Goal: Task Accomplishment & Management: Use online tool/utility

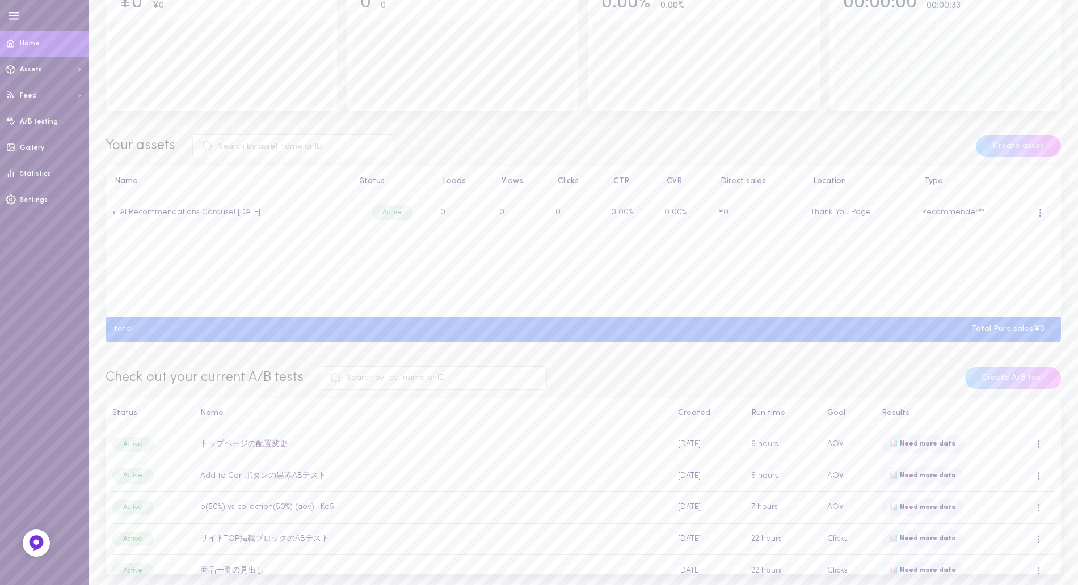
scroll to position [182, 0]
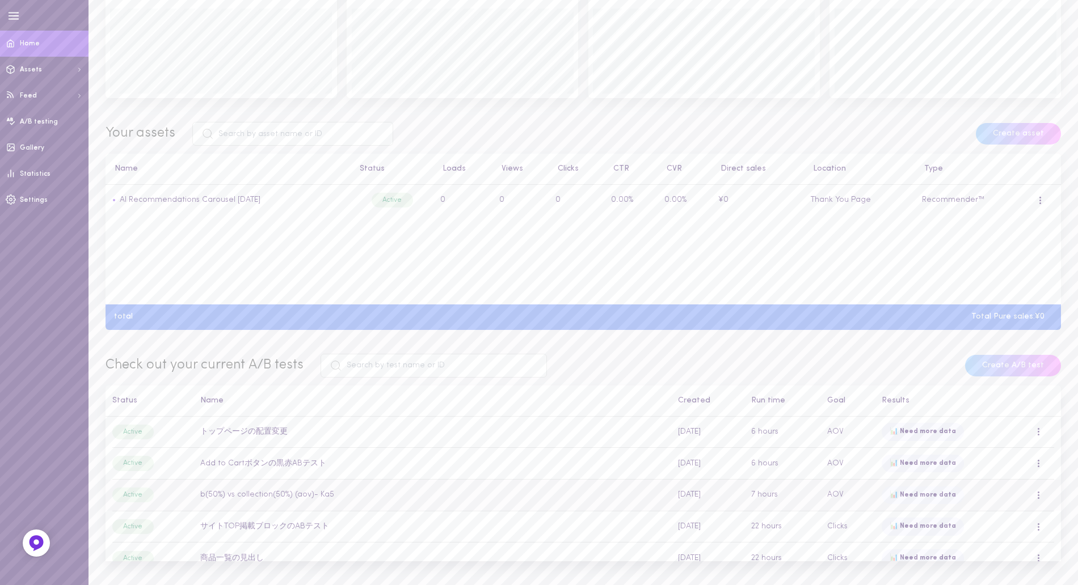
drag, startPoint x: 302, startPoint y: 494, endPoint x: 305, endPoint y: 485, distance: 9.5
click at [305, 485] on td "b(50%) vs collection(50%) (aov)- Ka5" at bounding box center [432, 495] width 478 height 32
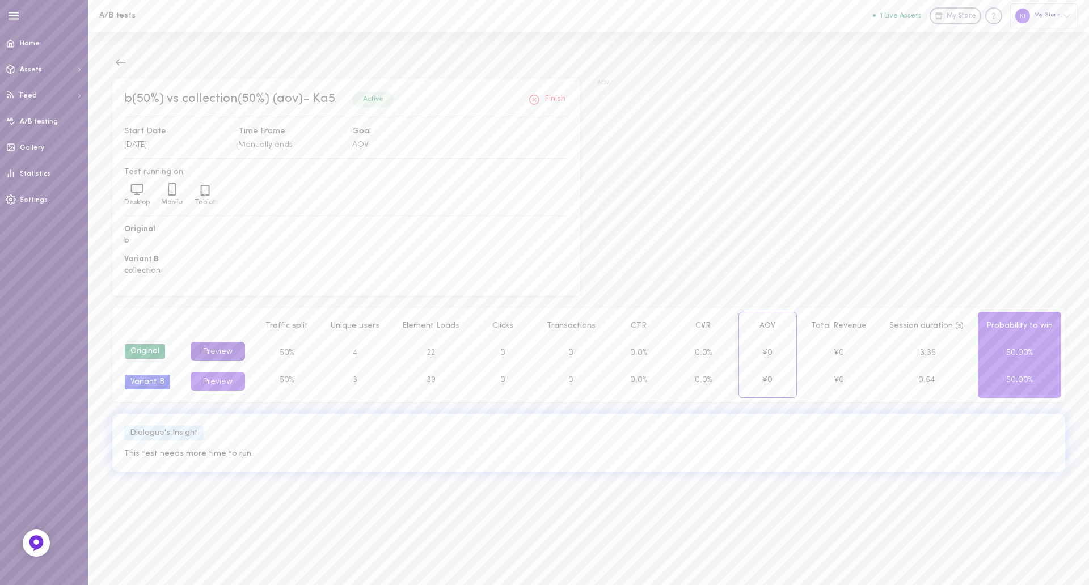
click at [215, 345] on button "Preview" at bounding box center [218, 351] width 54 height 19
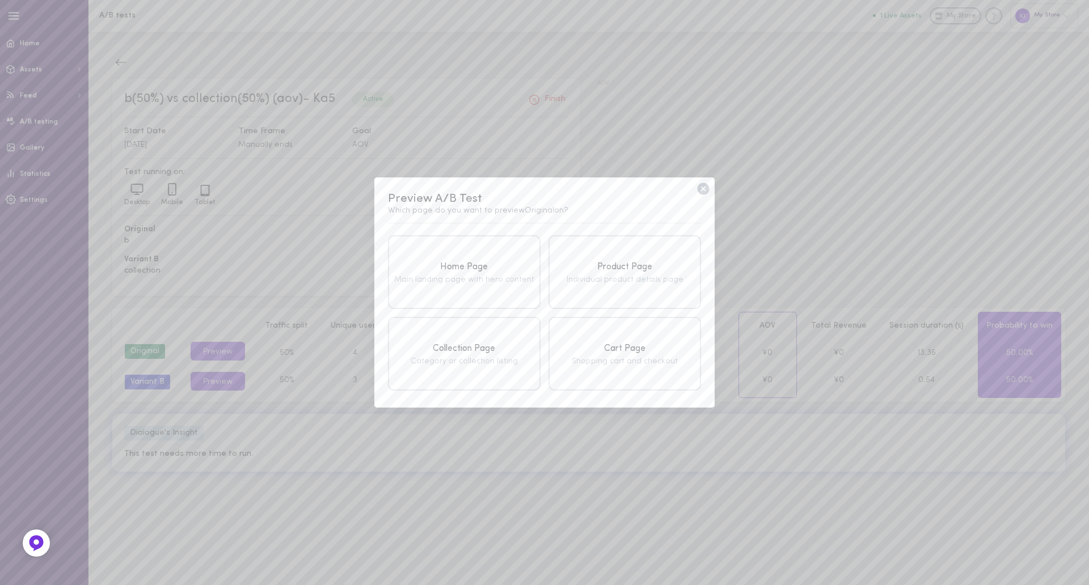
click at [704, 187] on icon at bounding box center [703, 189] width 12 height 12
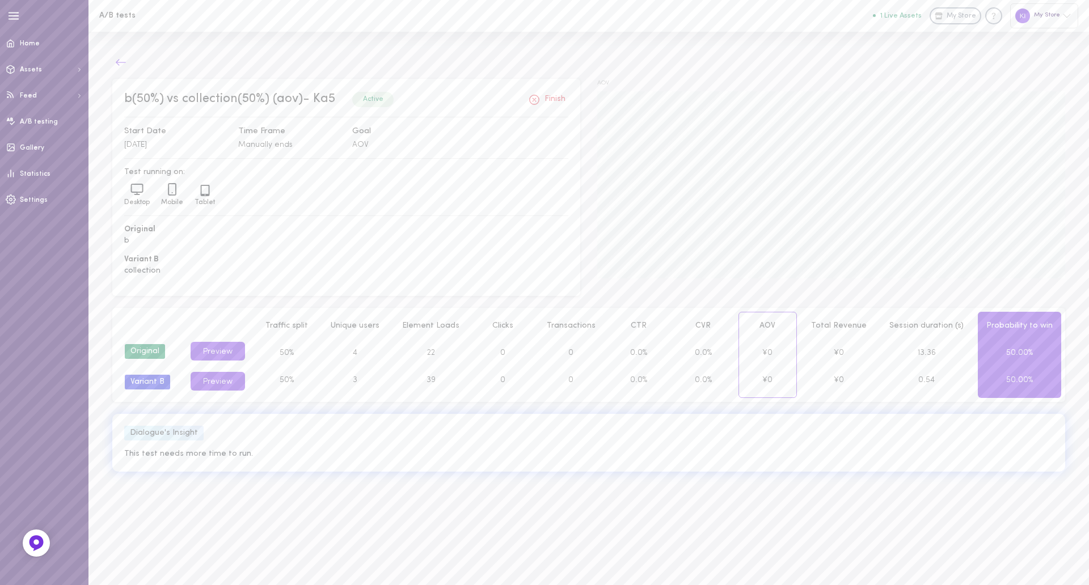
click at [120, 66] on icon at bounding box center [120, 62] width 11 height 11
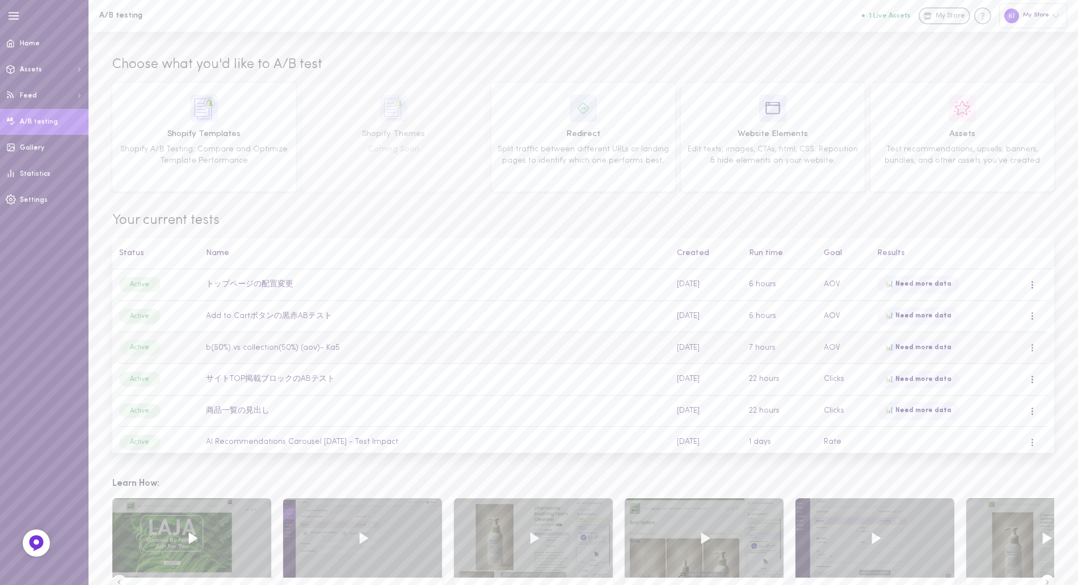
click at [1029, 351] on div at bounding box center [1032, 348] width 7 height 12
click at [902, 344] on div "📊 Need more data" at bounding box center [918, 348] width 82 height 18
click at [288, 348] on td "b(50%) vs collection(50%) (aov)- Ka5" at bounding box center [434, 348] width 471 height 32
click at [280, 348] on td "b(50%) vs collection(50%) (aov)- Ka5" at bounding box center [434, 348] width 471 height 32
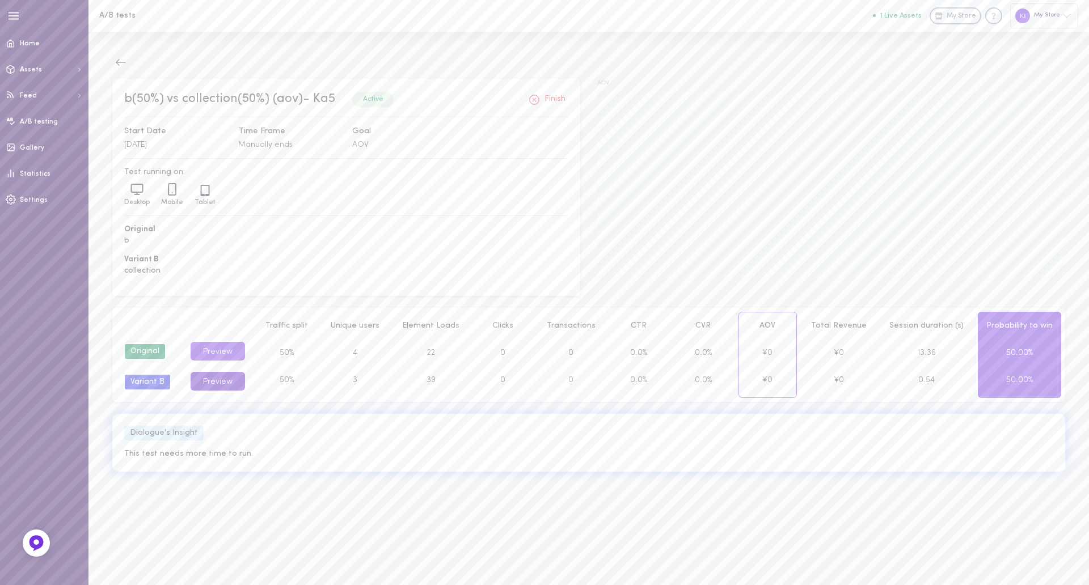
click at [217, 389] on button "Preview" at bounding box center [218, 381] width 54 height 19
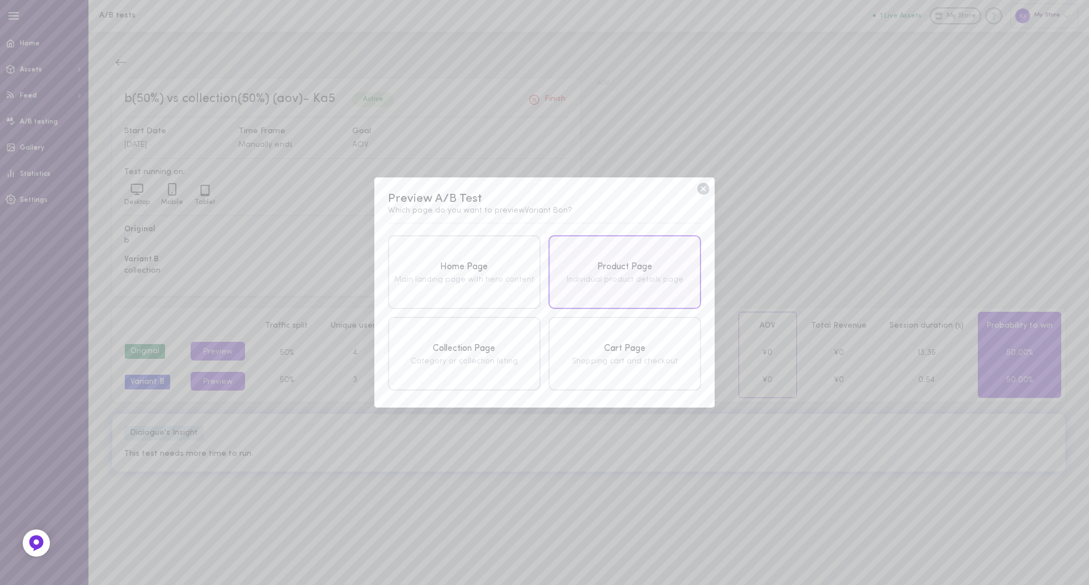
click at [579, 291] on div "Product Page Individual product details page" at bounding box center [625, 272] width 153 height 74
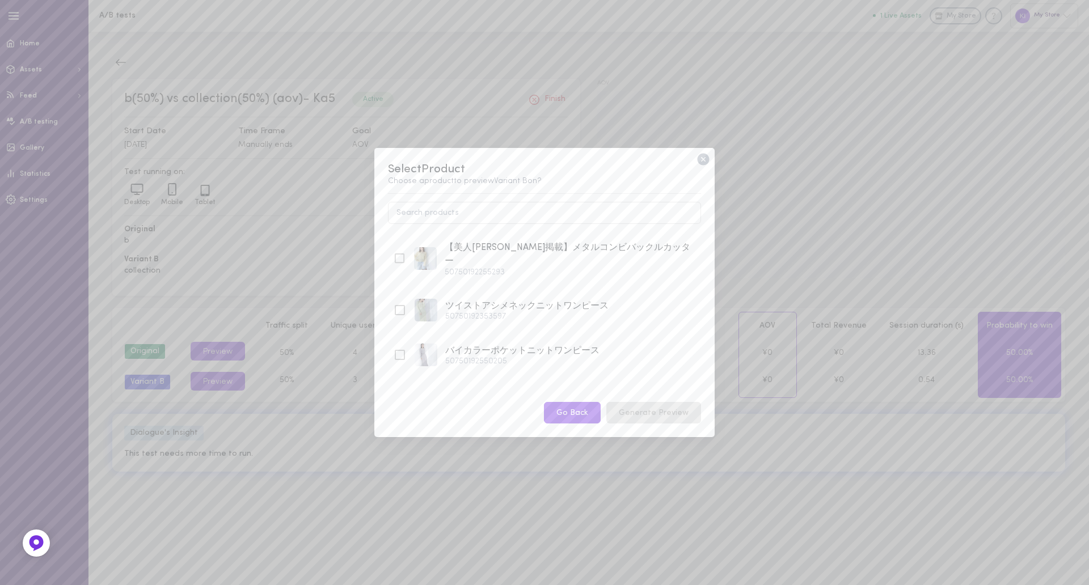
click at [589, 415] on button "Go Back" at bounding box center [572, 413] width 57 height 22
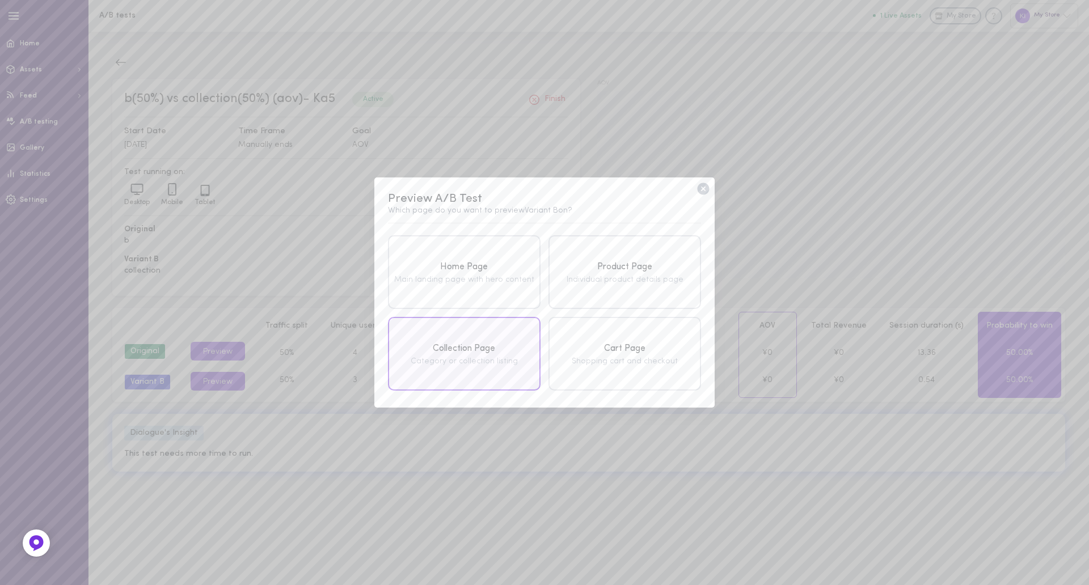
click at [462, 359] on div "Category or collection listing" at bounding box center [464, 362] width 146 height 8
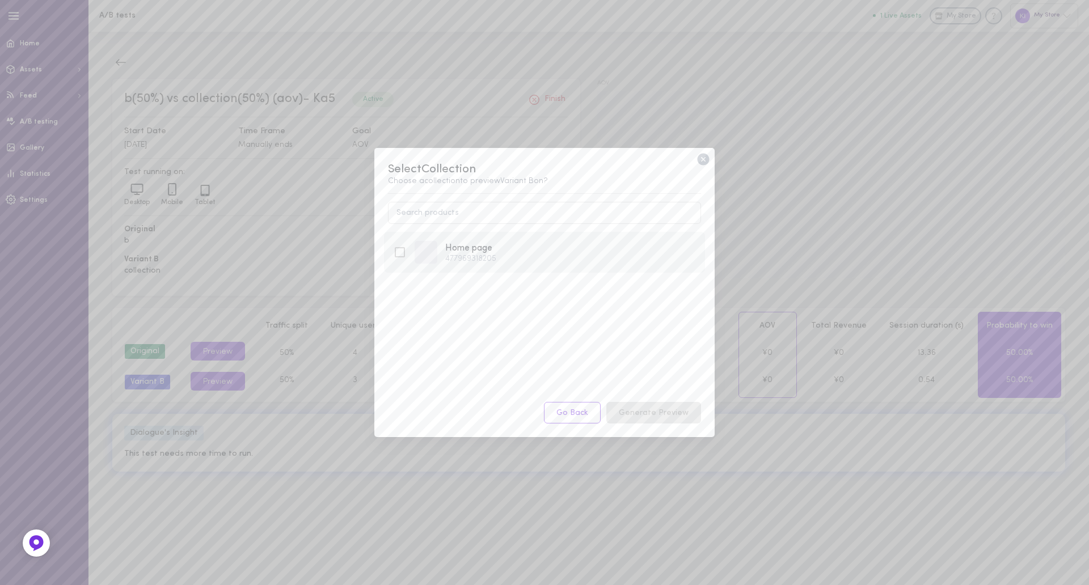
drag, startPoint x: 408, startPoint y: 252, endPoint x: 399, endPoint y: 253, distance: 9.1
click at [399, 253] on div "Home page 477969318205" at bounding box center [544, 252] width 321 height 41
click at [656, 414] on button "Generate Preview" at bounding box center [653, 413] width 95 height 22
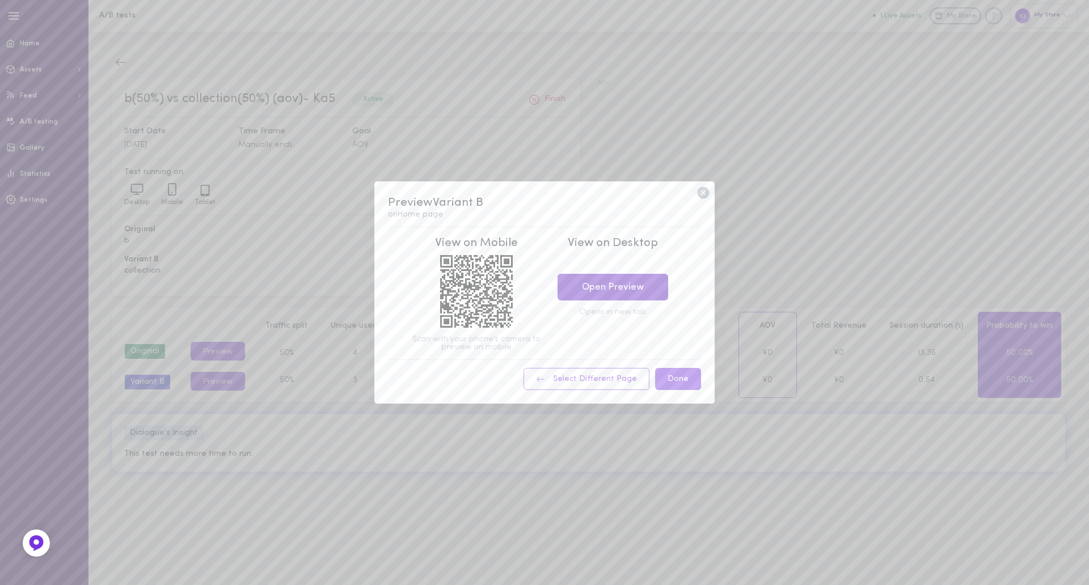
click at [630, 281] on link "Open Preview" at bounding box center [613, 287] width 111 height 27
click at [702, 186] on icon at bounding box center [703, 193] width 15 height 15
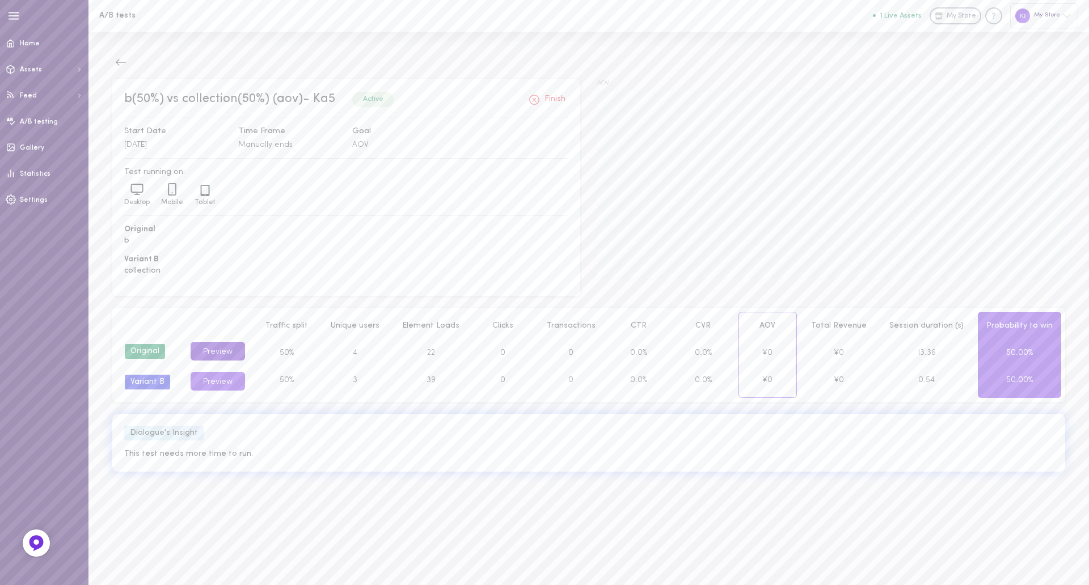
click at [210, 352] on button "Preview" at bounding box center [218, 351] width 54 height 19
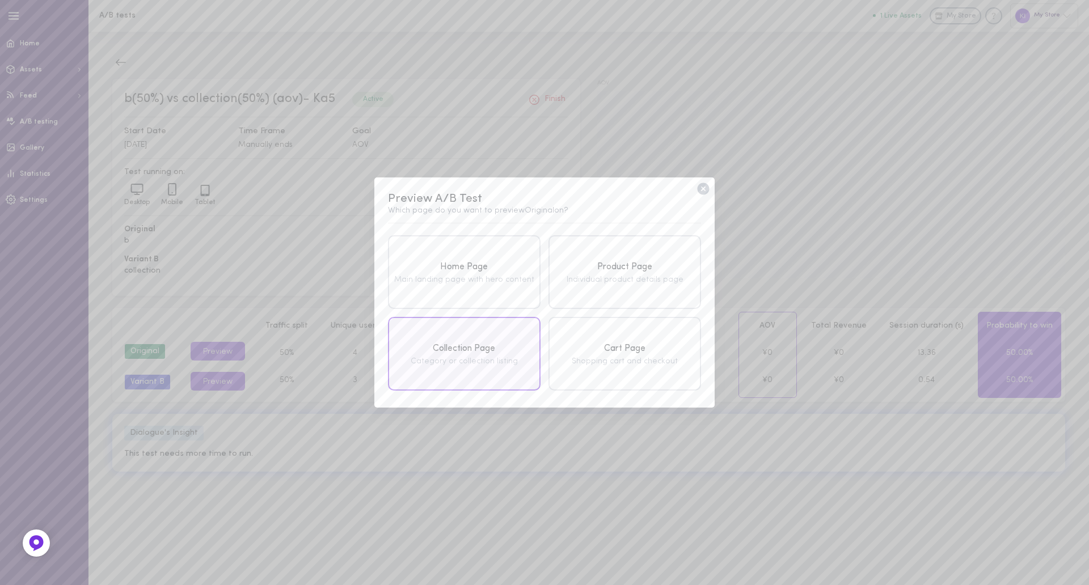
click at [468, 362] on div "Category or collection listing" at bounding box center [464, 362] width 146 height 8
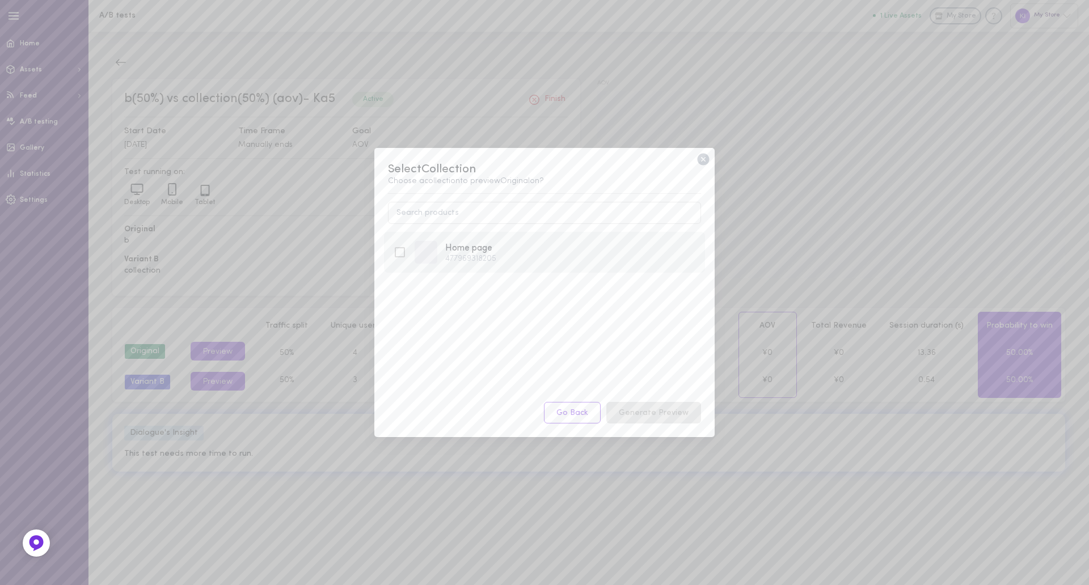
click at [402, 252] on icon at bounding box center [400, 253] width 14 height 14
click at [640, 401] on div "Home page 477969318205" at bounding box center [544, 317] width 321 height 170
click at [633, 408] on button "Generate Preview" at bounding box center [653, 413] width 95 height 22
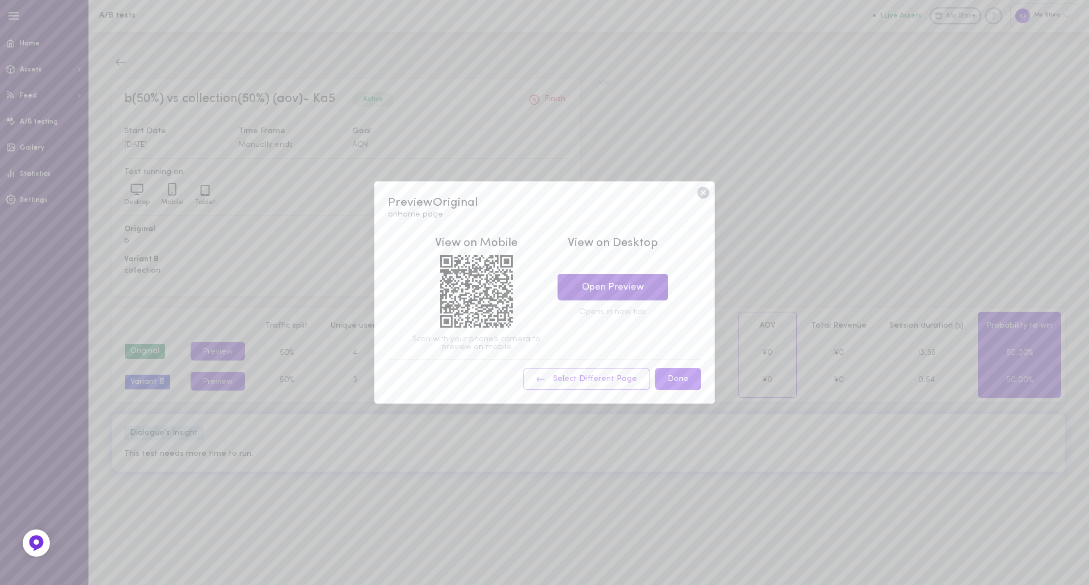
click at [624, 284] on link "Open Preview" at bounding box center [613, 287] width 111 height 27
click at [704, 195] on icon at bounding box center [703, 193] width 12 height 12
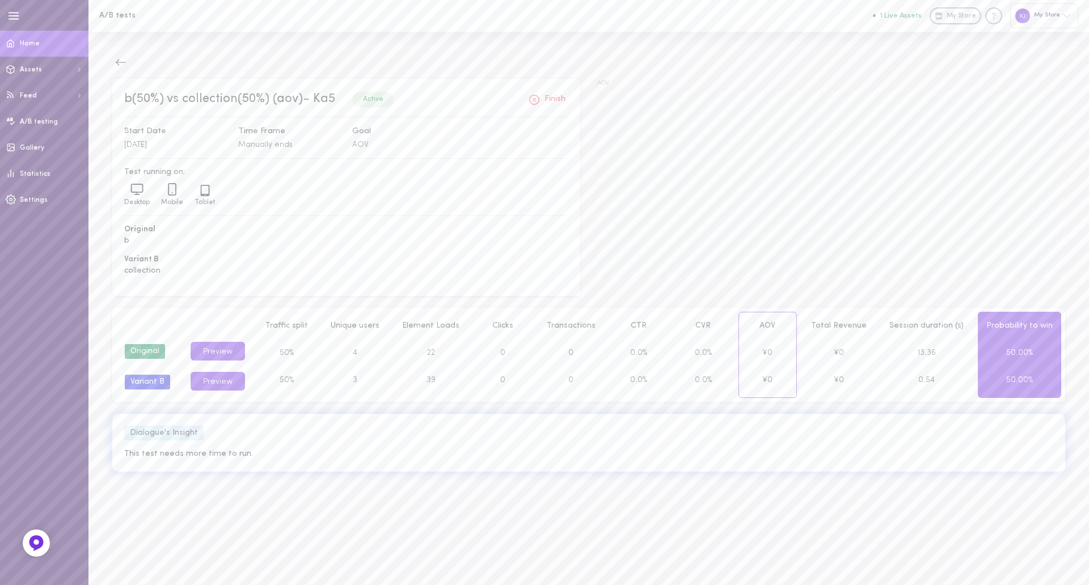
click at [39, 41] on link "Home" at bounding box center [44, 44] width 88 height 26
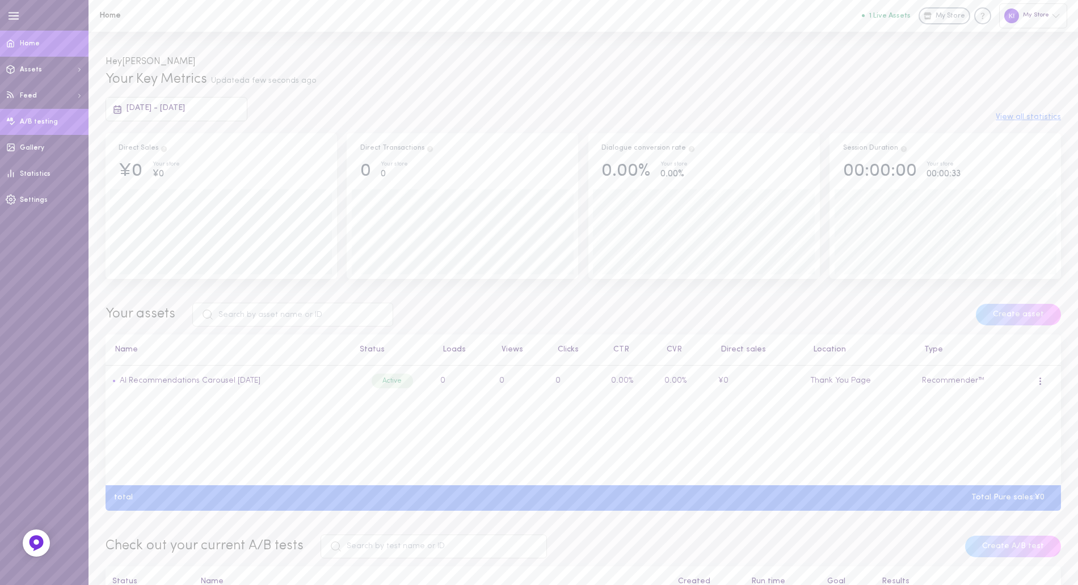
click at [50, 128] on link "A/B testing" at bounding box center [44, 122] width 88 height 26
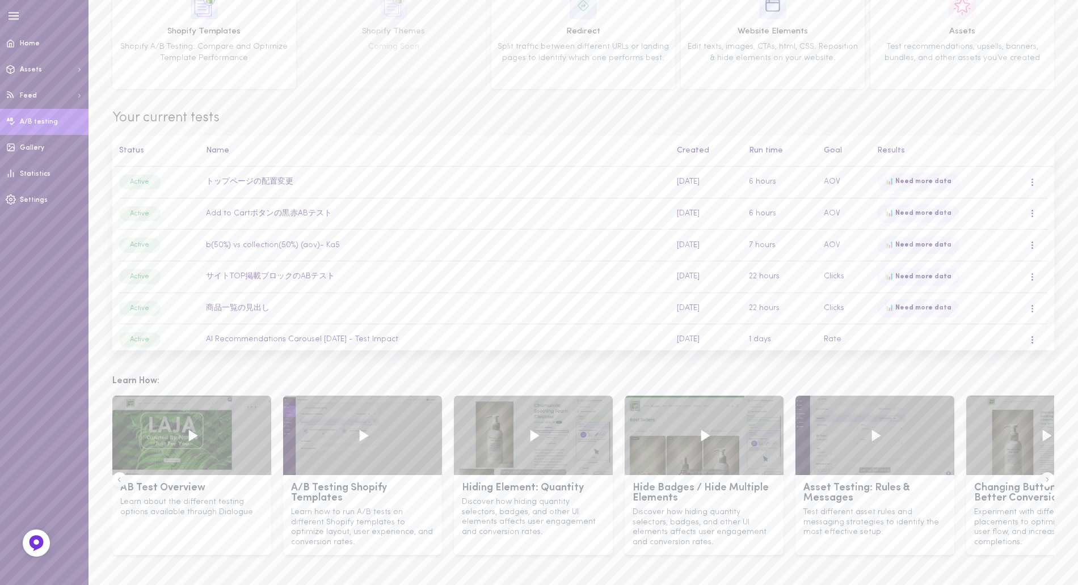
scroll to position [104, 0]
click at [297, 339] on td "AI Recommendations Carousel [DATE] - Test Impact" at bounding box center [434, 338] width 471 height 31
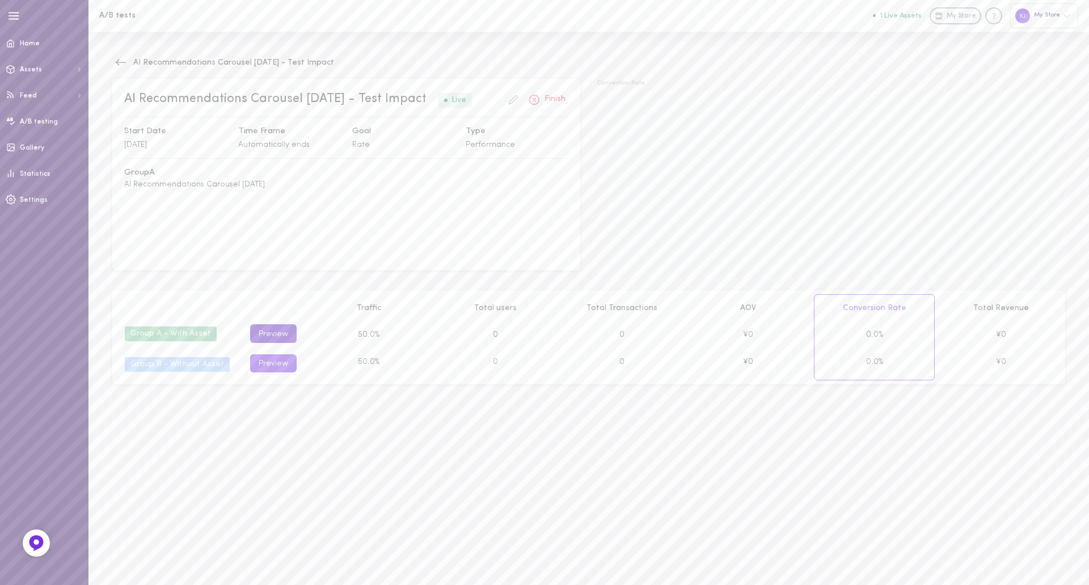
click at [272, 335] on button "Preview" at bounding box center [273, 333] width 47 height 19
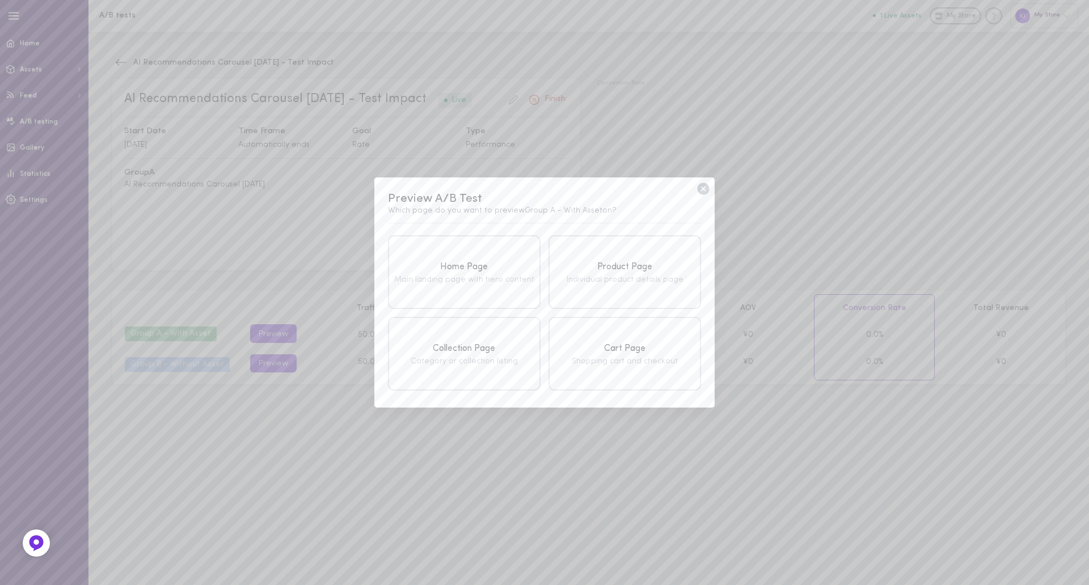
click at [707, 187] on icon at bounding box center [703, 189] width 12 height 12
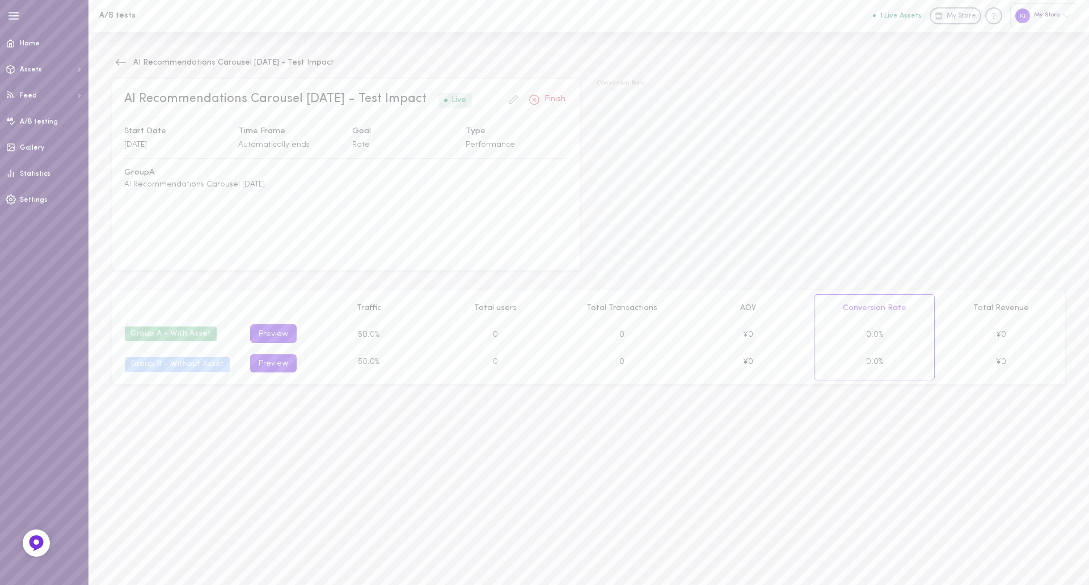
click at [183, 334] on div "Group A - With Asset" at bounding box center [171, 334] width 92 height 15
click at [119, 66] on icon at bounding box center [120, 62] width 11 height 11
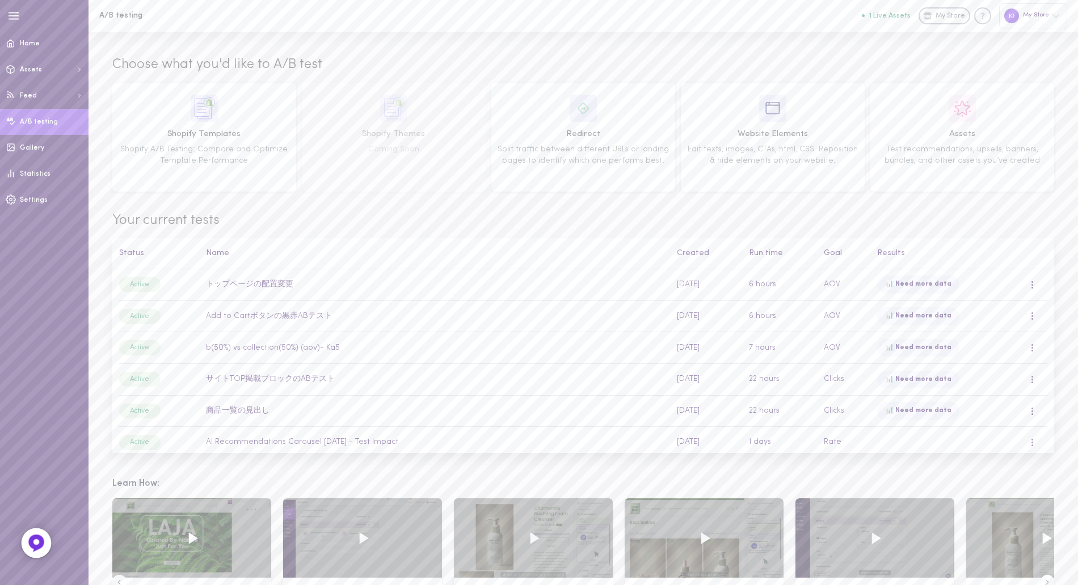
click at [32, 548] on img at bounding box center [36, 543] width 19 height 19
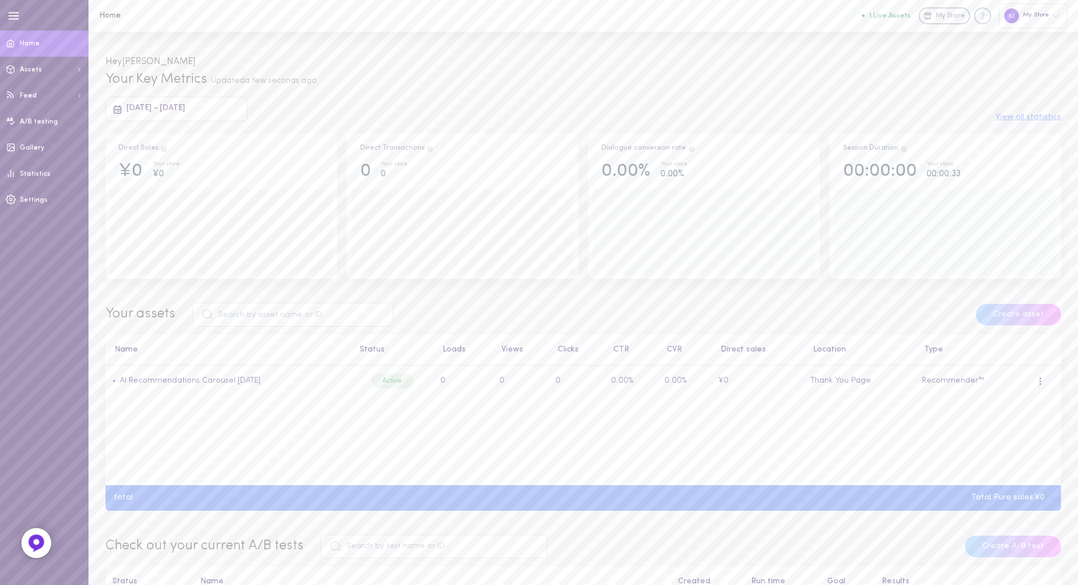
click at [35, 547] on icon at bounding box center [36, 543] width 9 height 9
click at [34, 120] on span "A/B testing" at bounding box center [39, 122] width 38 height 7
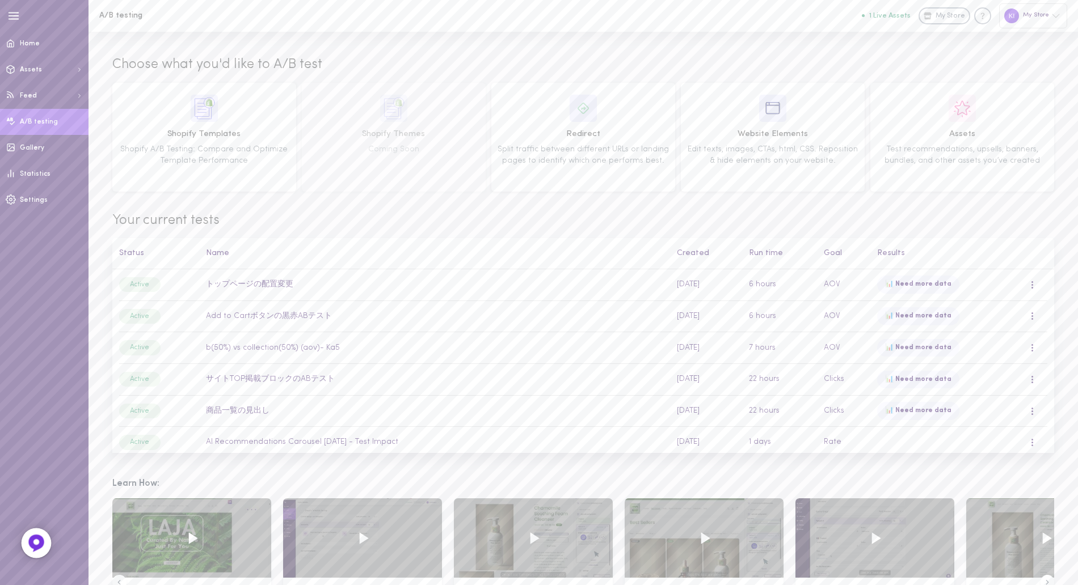
click at [40, 549] on img at bounding box center [36, 543] width 19 height 19
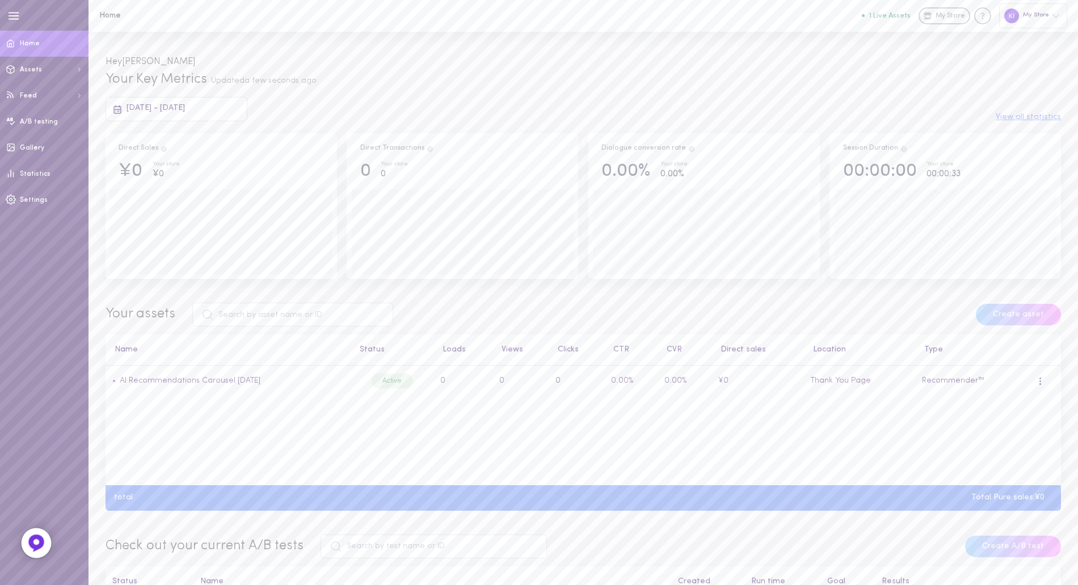
click at [41, 537] on img at bounding box center [36, 543] width 19 height 19
click at [28, 543] on img at bounding box center [36, 543] width 19 height 19
click at [1013, 21] on div at bounding box center [1011, 16] width 15 height 15
click at [1002, 199] on div "clovertech" at bounding box center [1004, 193] width 111 height 15
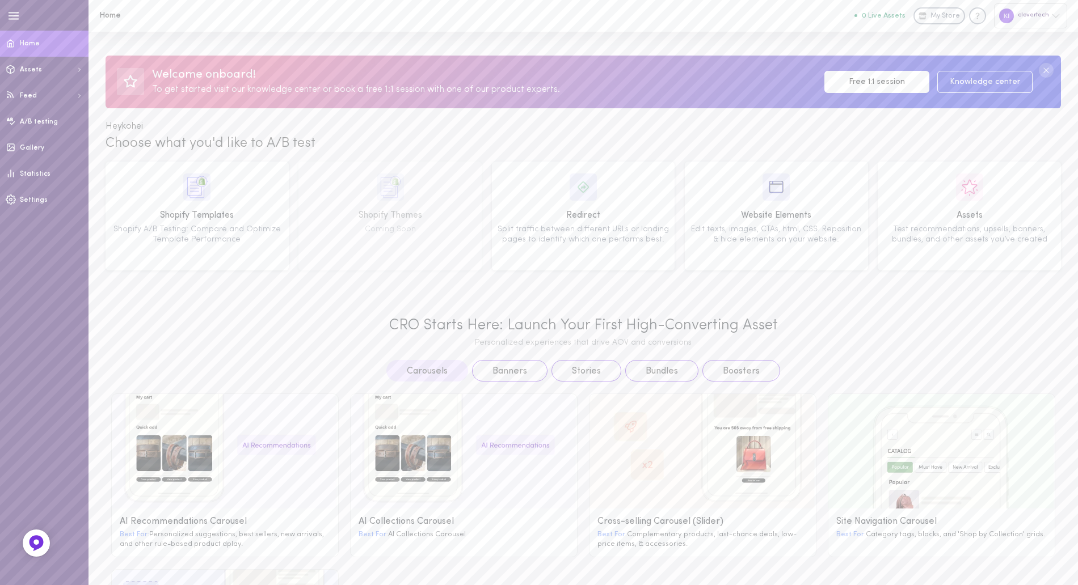
click at [1029, 13] on div "clovertech" at bounding box center [1030, 15] width 73 height 24
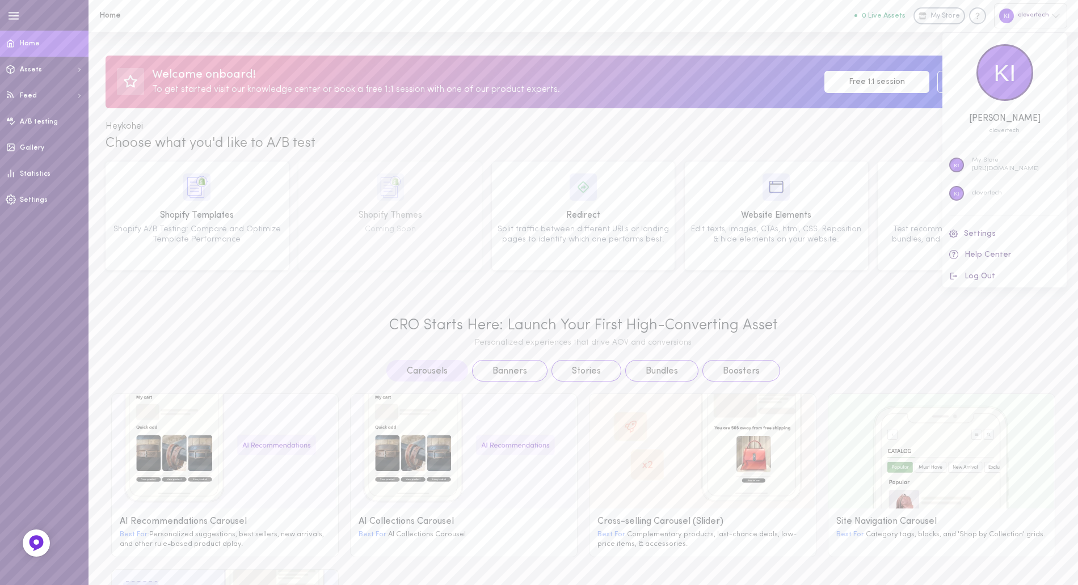
click at [1005, 167] on p "[URL][DOMAIN_NAME]" at bounding box center [1005, 169] width 67 height 9
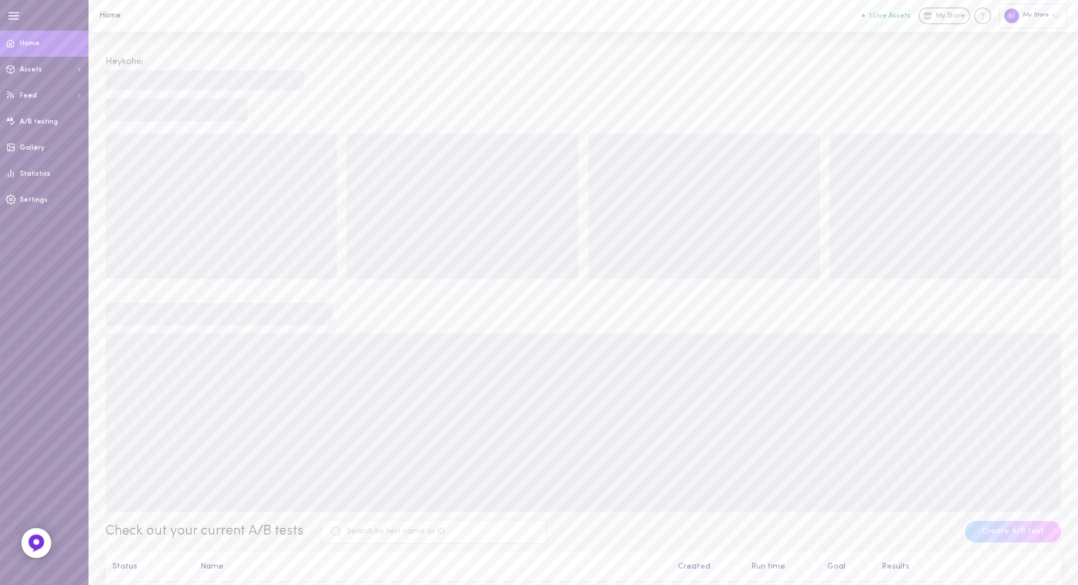
click at [37, 543] on icon at bounding box center [36, 543] width 9 height 9
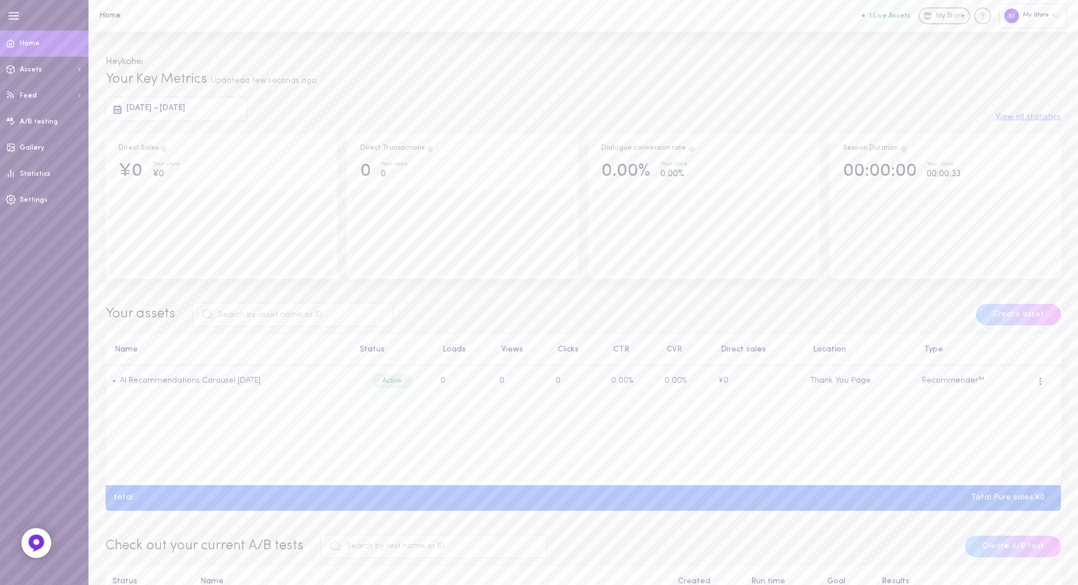
click at [39, 552] on img at bounding box center [36, 543] width 19 height 19
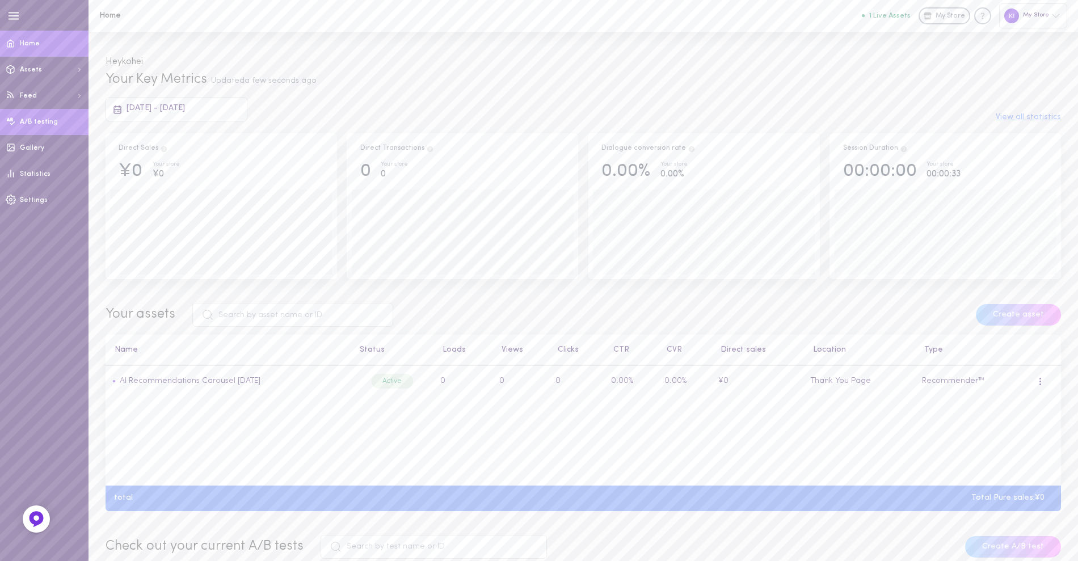
click at [43, 120] on span "A/B testing" at bounding box center [39, 122] width 38 height 7
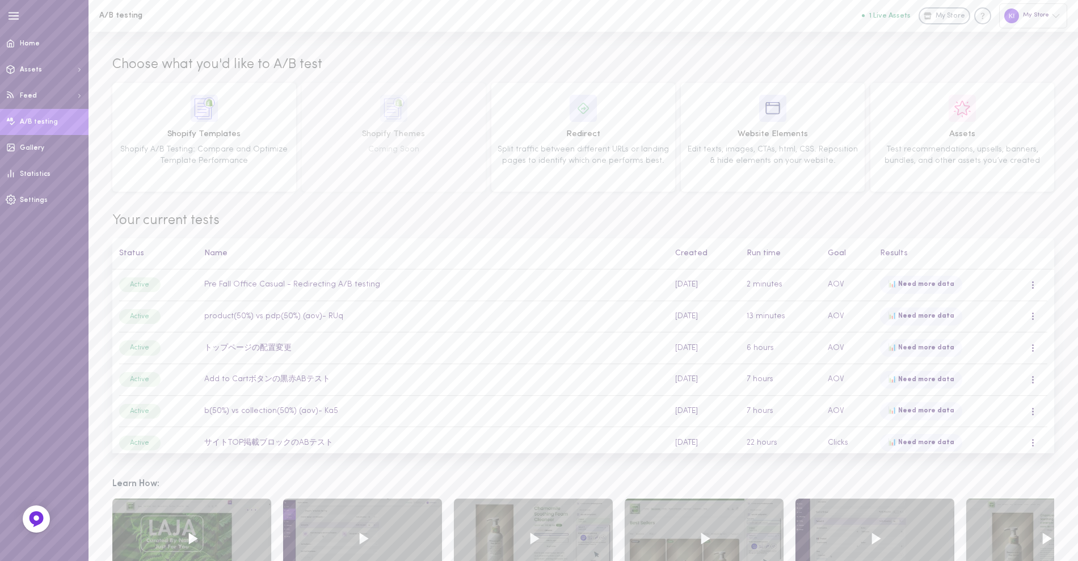
click at [739, 65] on div "Choose what you'd like to A/B test" at bounding box center [583, 69] width 942 height 27
click at [628, 283] on td "Pre Fall Office Casual - Redirecting A/B testing" at bounding box center [433, 284] width 471 height 31
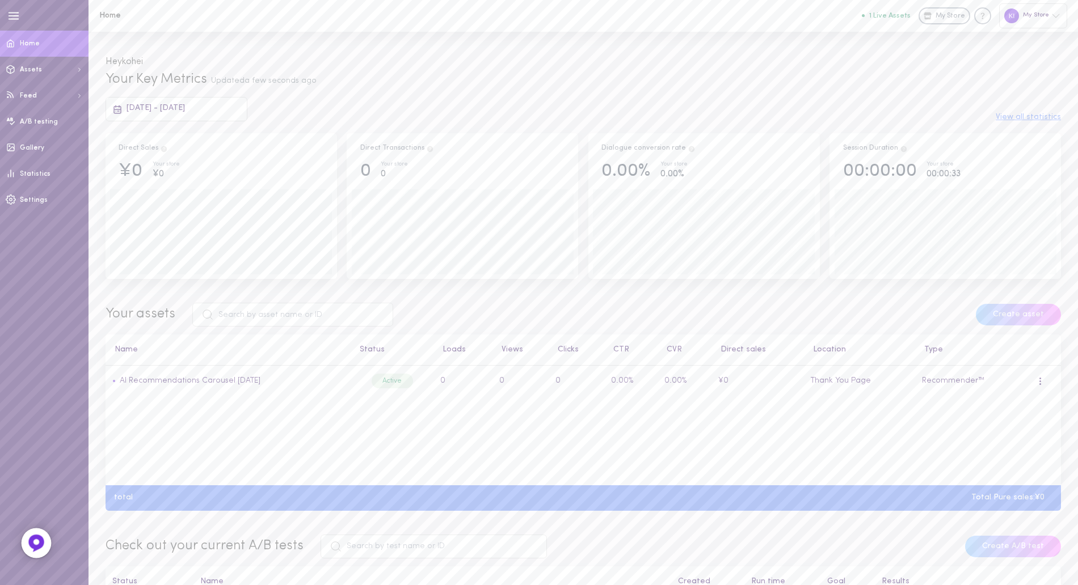
click at [39, 538] on img at bounding box center [36, 543] width 19 height 19
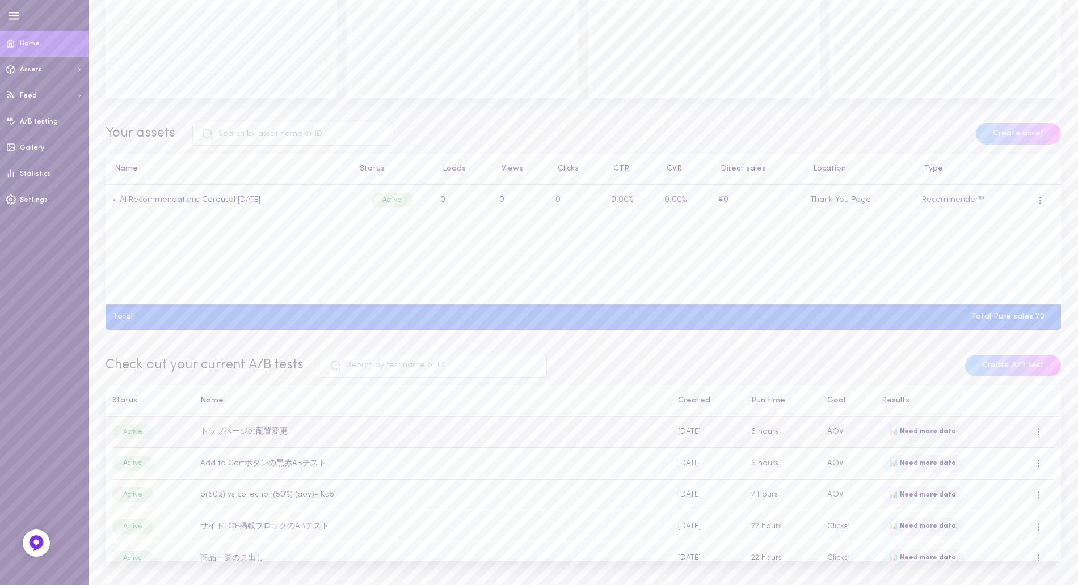
click at [242, 433] on td "トップページの配置変更" at bounding box center [432, 432] width 478 height 31
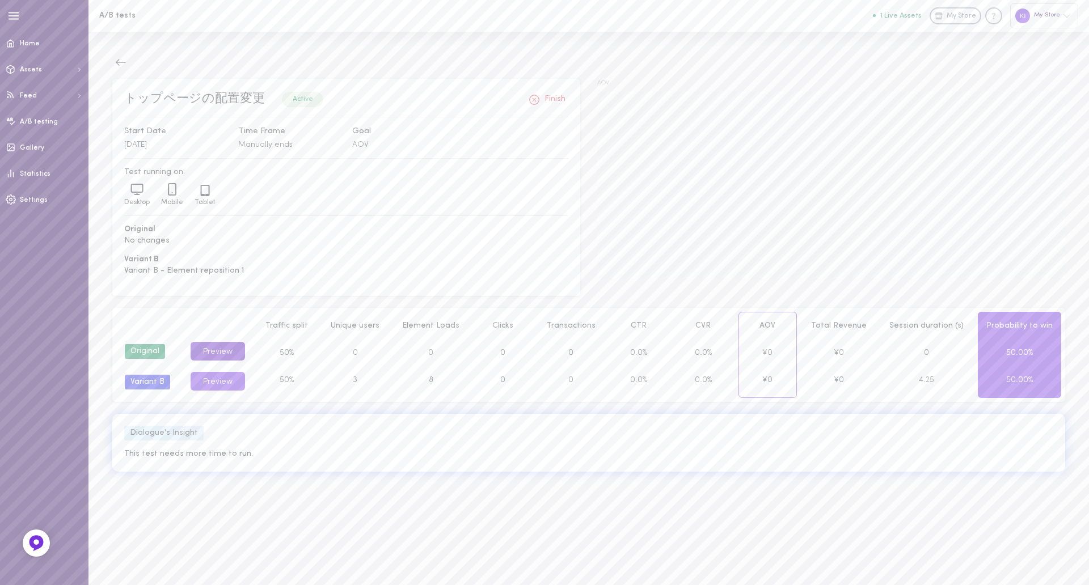
click at [222, 351] on button "Preview" at bounding box center [218, 351] width 54 height 19
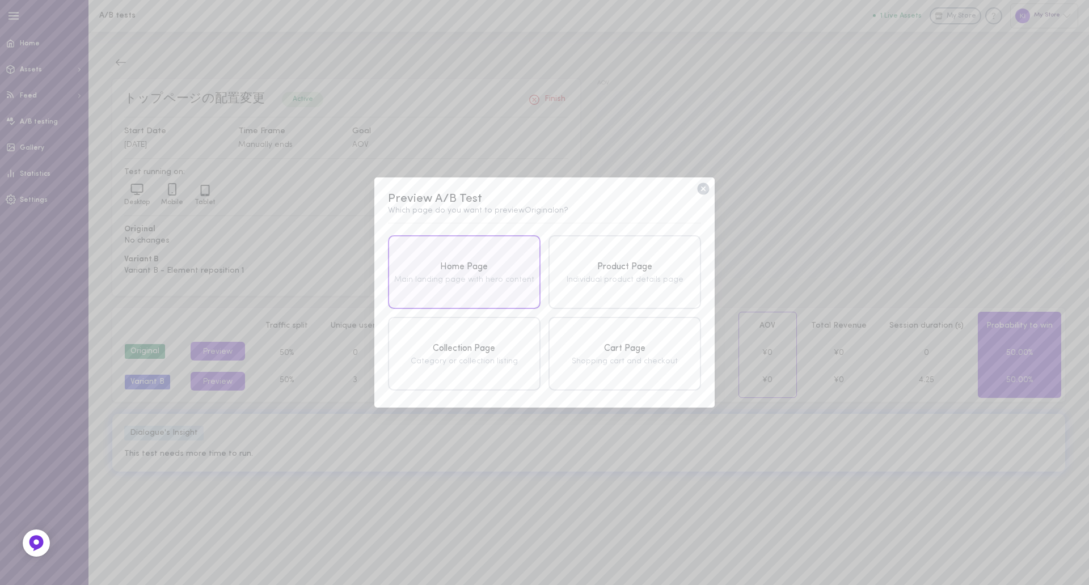
click at [509, 262] on div "Home Page" at bounding box center [464, 267] width 146 height 14
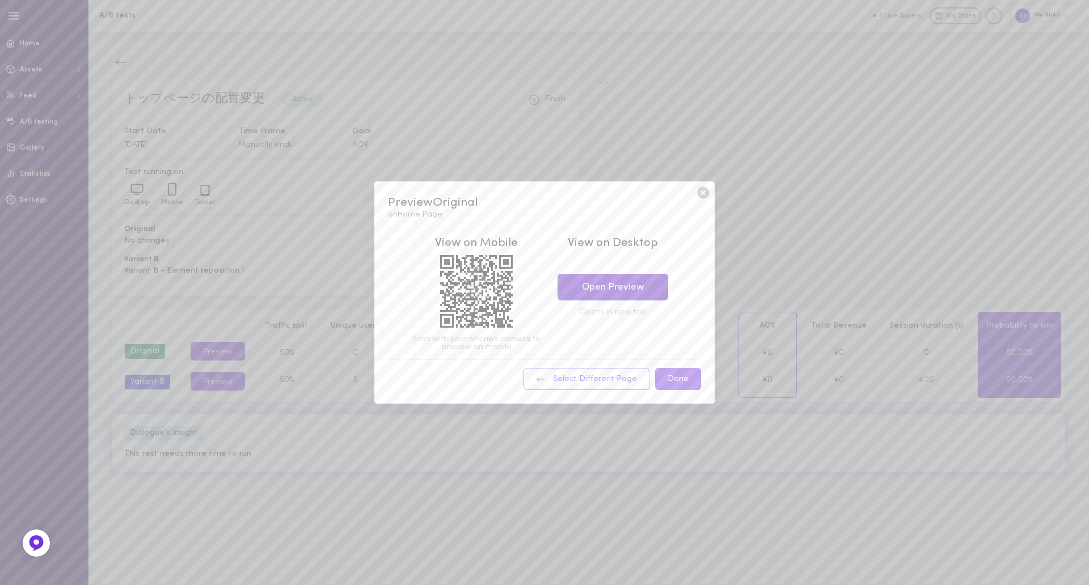
click at [599, 287] on link "Open Preview" at bounding box center [613, 287] width 111 height 27
click at [673, 373] on button "Done" at bounding box center [678, 379] width 46 height 22
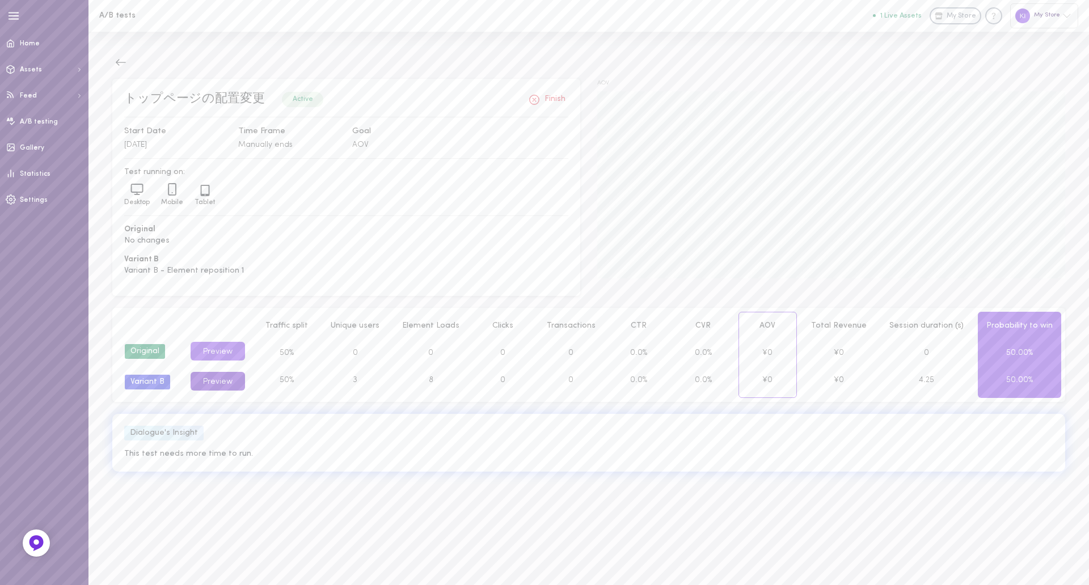
click at [225, 385] on button "Preview" at bounding box center [218, 381] width 54 height 19
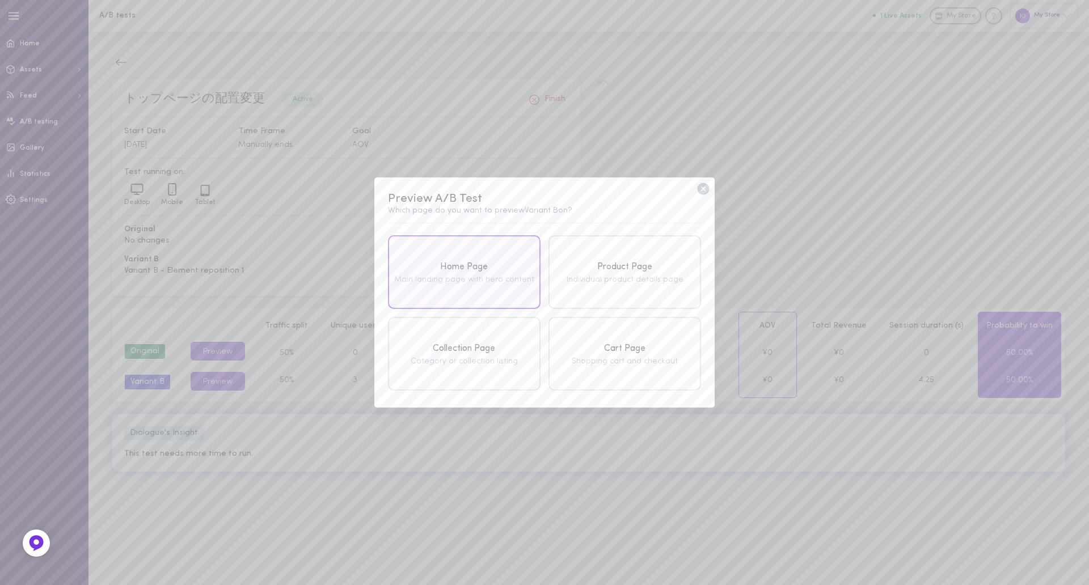
click at [467, 284] on div "Main landing page with hero content" at bounding box center [464, 280] width 146 height 8
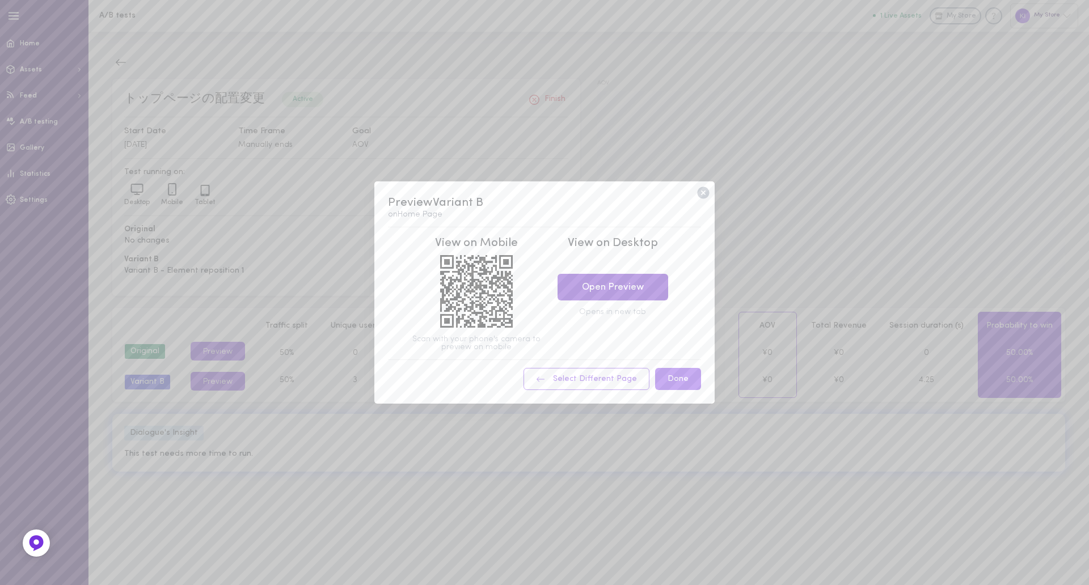
click at [626, 280] on link "Open Preview" at bounding box center [613, 287] width 111 height 27
click at [705, 189] on icon at bounding box center [703, 193] width 12 height 12
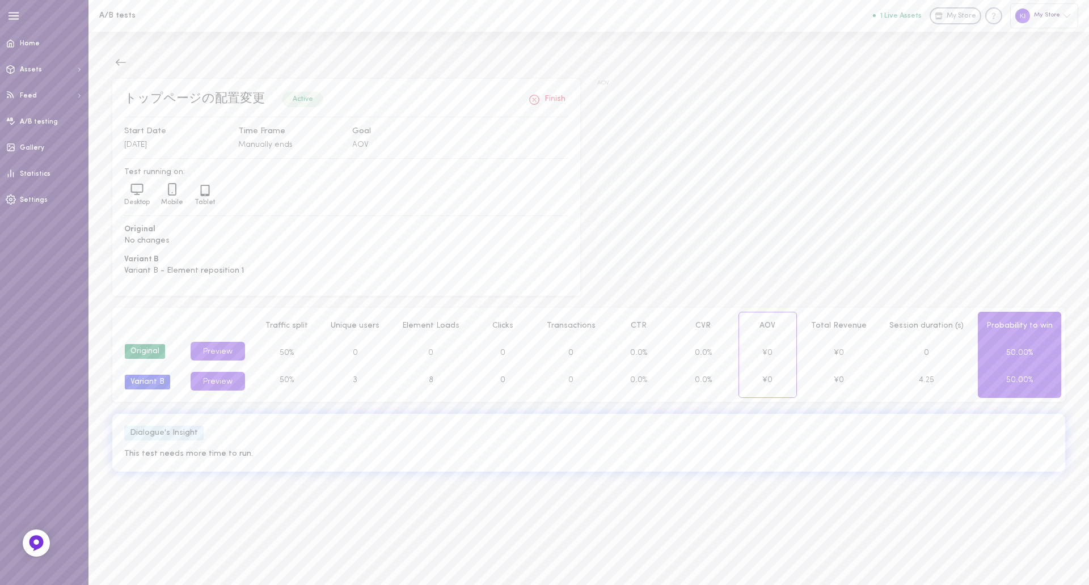
click at [15, 20] on icon "button" at bounding box center [13, 16] width 12 height 12
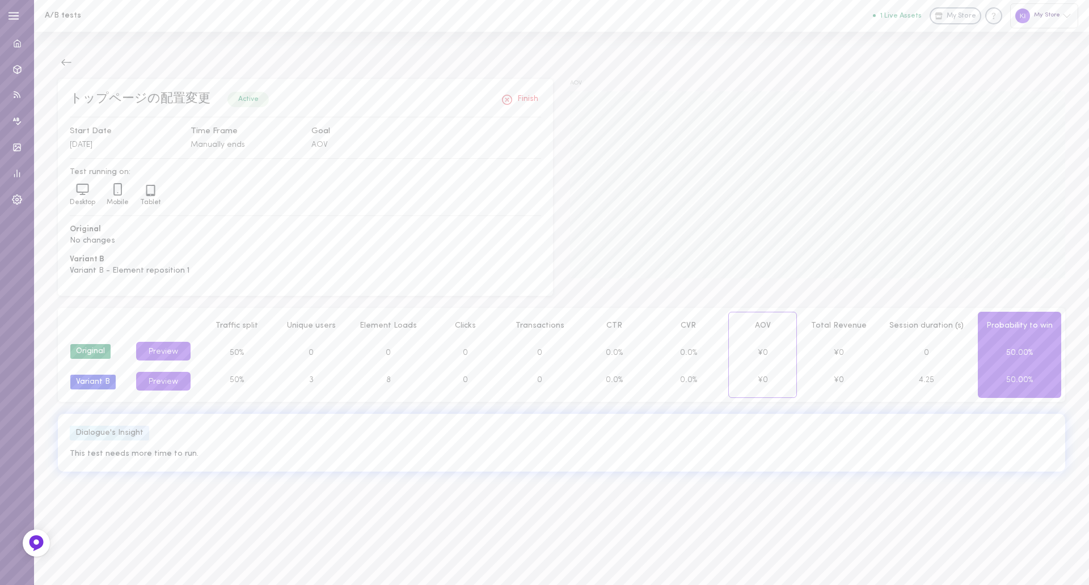
click at [15, 20] on icon "button" at bounding box center [13, 16] width 12 height 12
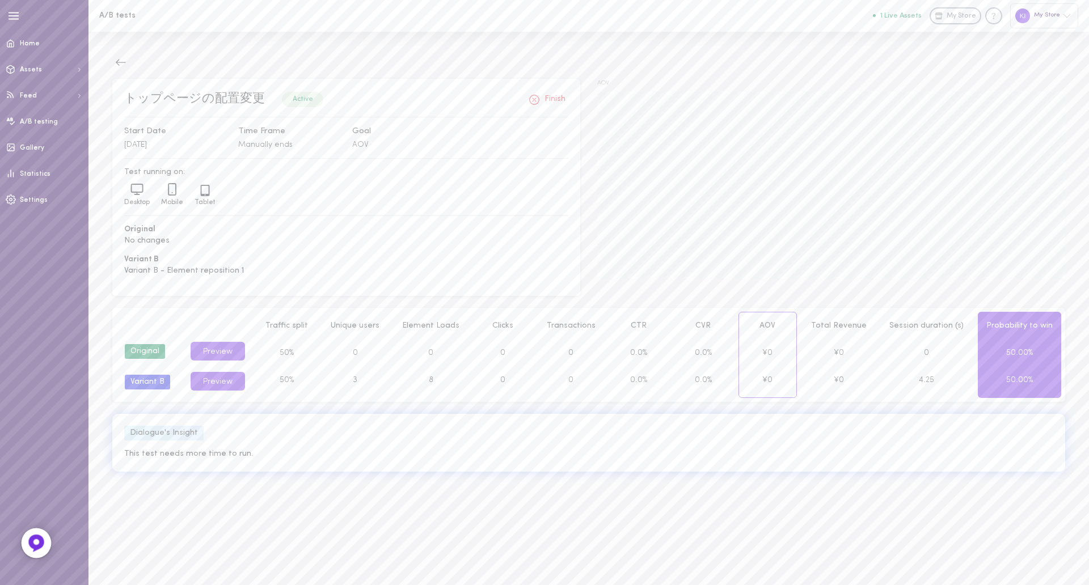
click at [28, 549] on img at bounding box center [36, 543] width 19 height 19
click at [54, 117] on link "A/B testing" at bounding box center [44, 122] width 88 height 26
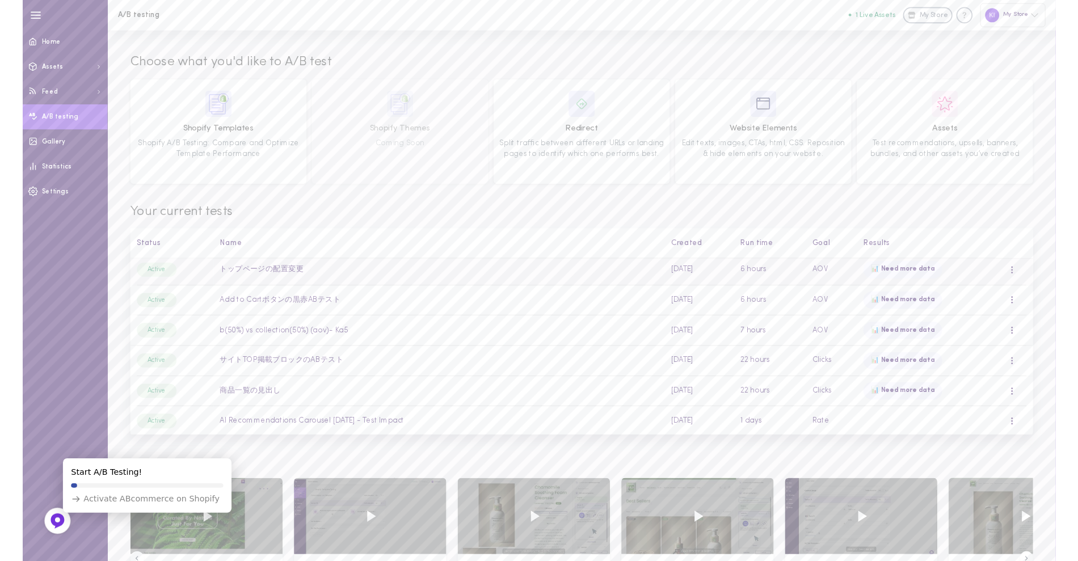
scroll to position [5, 0]
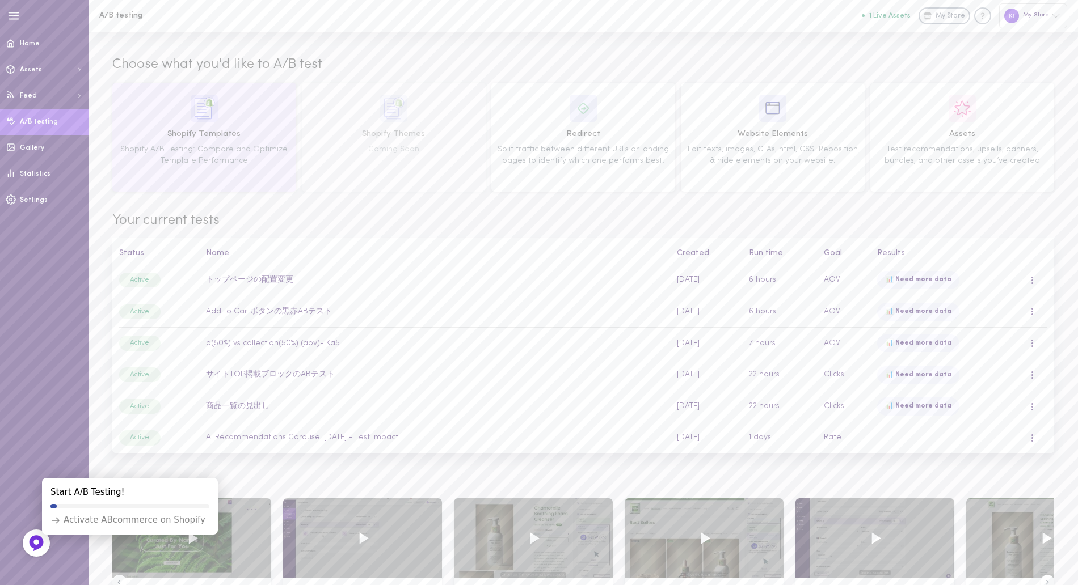
click at [213, 96] on img at bounding box center [204, 108] width 27 height 27
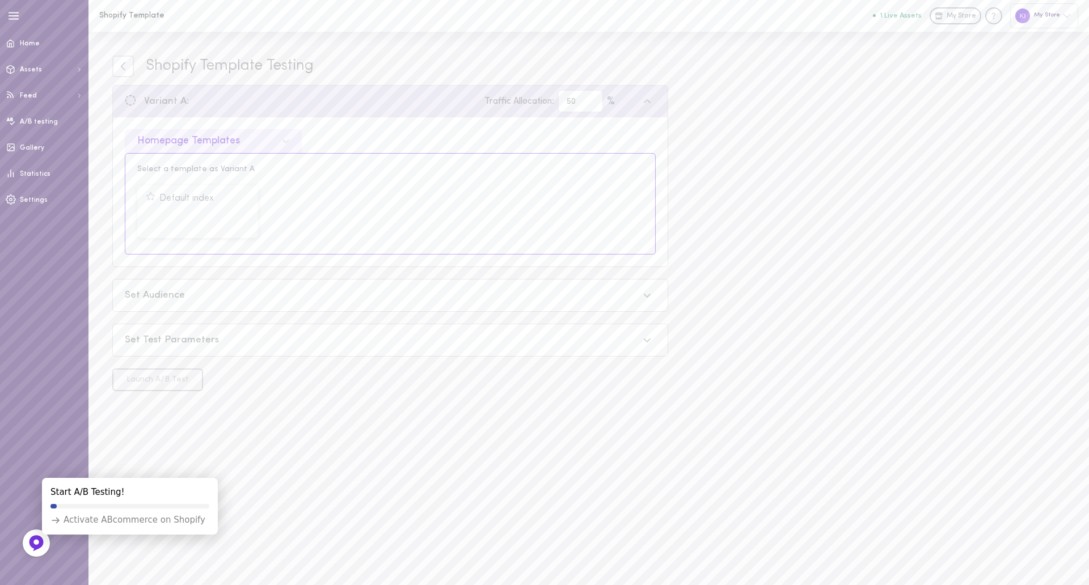
click at [250, 142] on div "Homepage Templates" at bounding box center [204, 141] width 145 height 11
click at [207, 196] on div "Product Page Templates" at bounding box center [213, 193] width 177 height 22
click at [316, 224] on button "Select Template" at bounding box center [327, 219] width 104 height 22
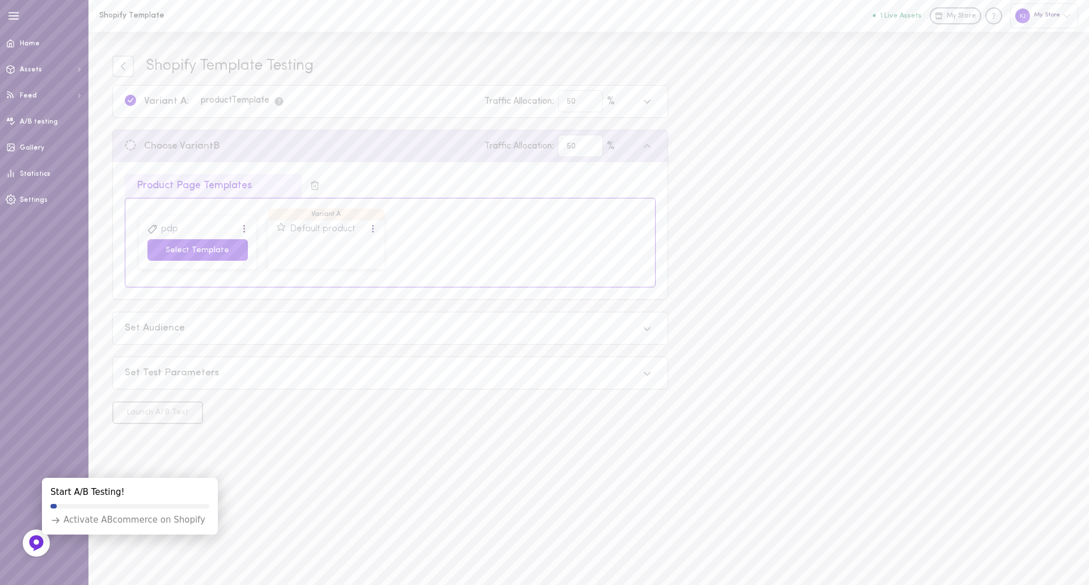
click at [196, 251] on button "Select Template" at bounding box center [197, 250] width 100 height 22
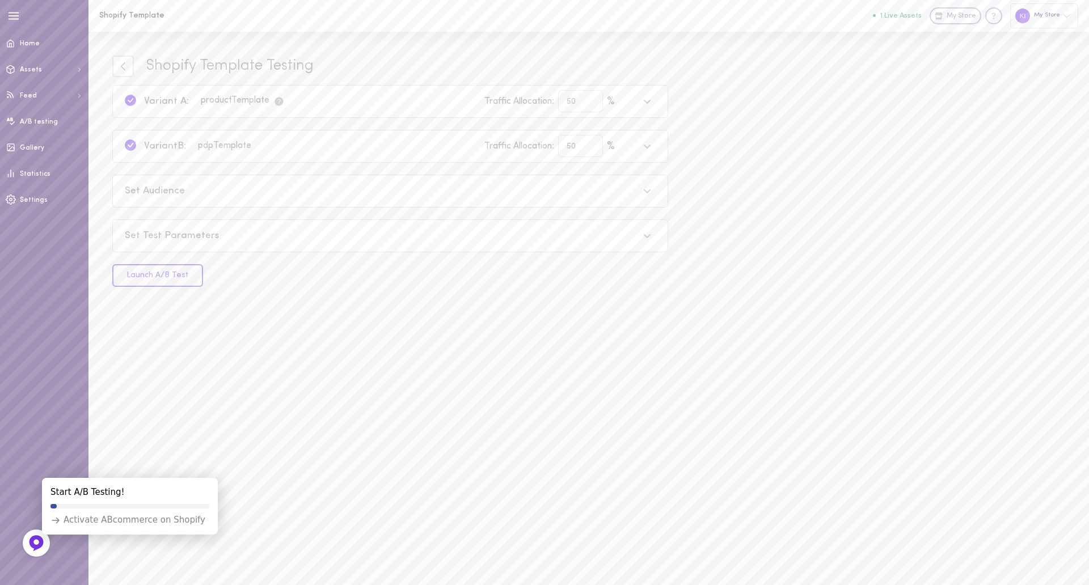
click at [222, 192] on div "Set Audience" at bounding box center [382, 191] width 514 height 14
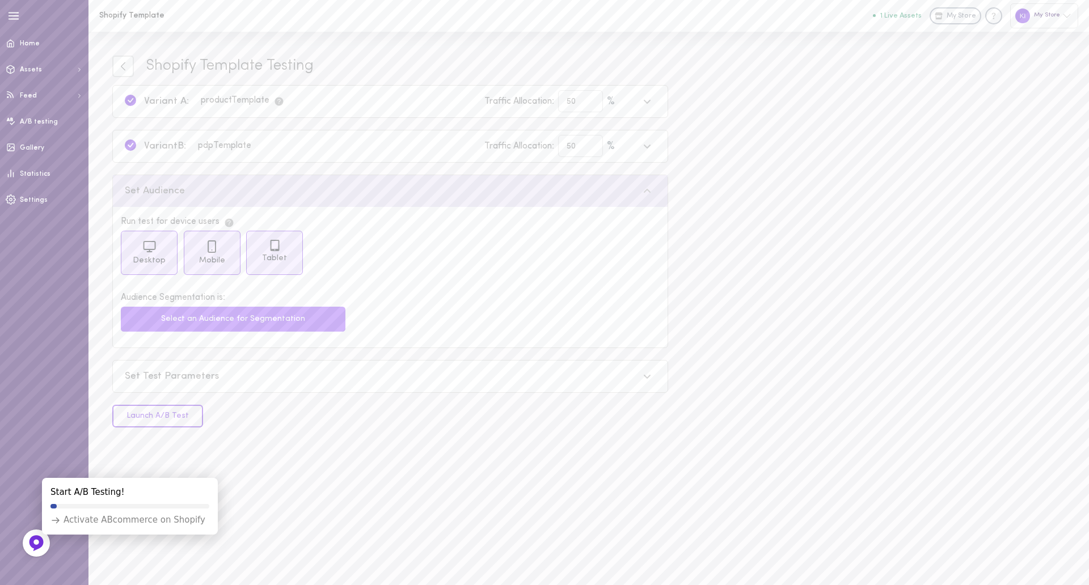
click at [195, 323] on button "Select an Audience for Segmentation" at bounding box center [233, 319] width 225 height 25
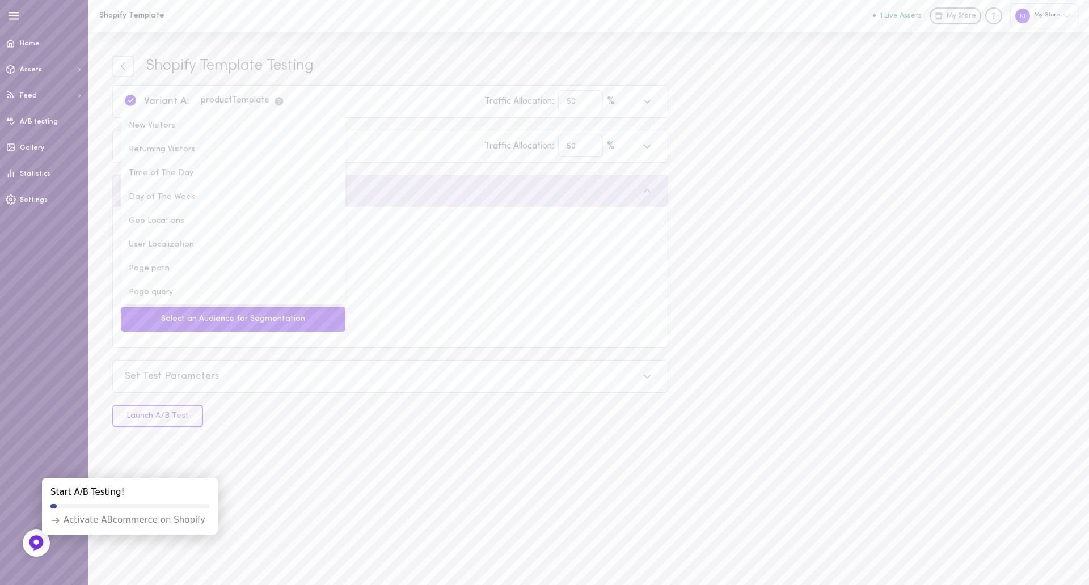
click at [372, 167] on div "Shopify Template Testing Variant A: product Template Traffic Allocation: 50 % V…" at bounding box center [390, 242] width 556 height 372
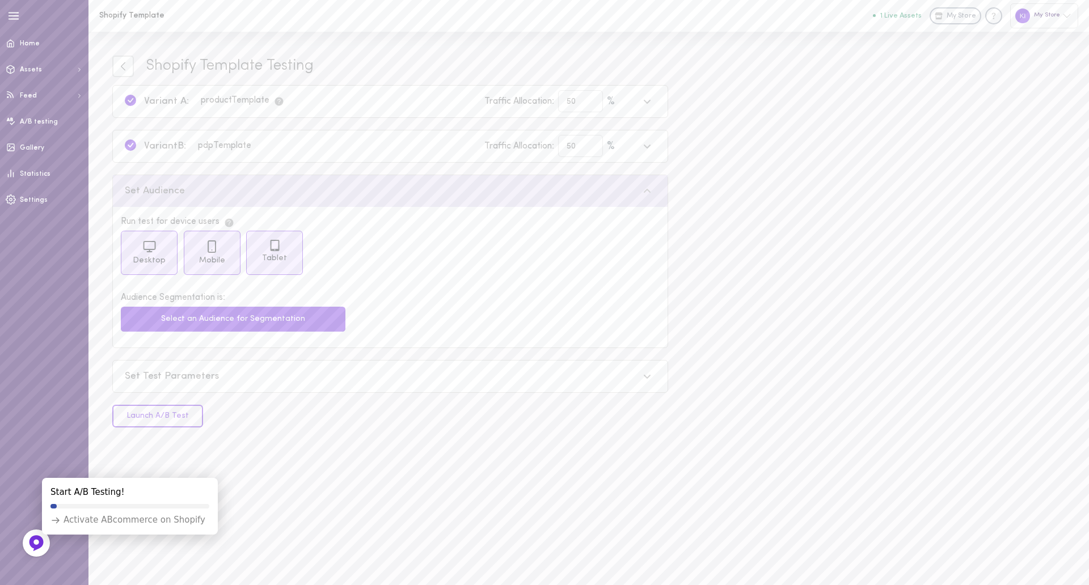
click at [200, 377] on div "Set Test Parameters" at bounding box center [382, 377] width 514 height 14
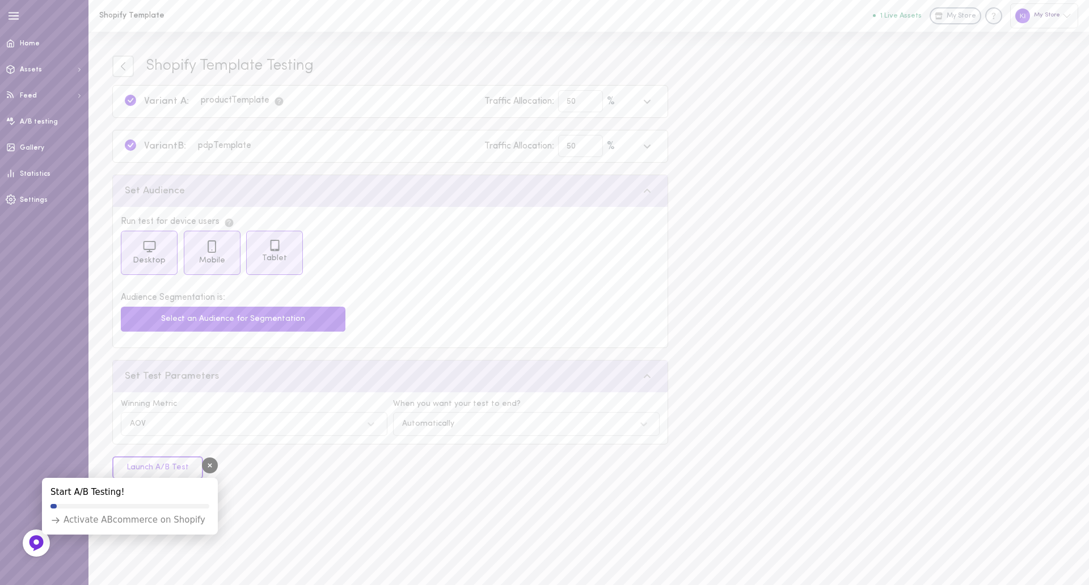
click at [180, 460] on div "Start A/B Testing! Activate ABcommerce on Shopify" at bounding box center [121, 500] width 193 height 84
click at [212, 467] on icon at bounding box center [210, 465] width 5 height 5
click at [168, 470] on button "Launch A/B Test" at bounding box center [157, 468] width 91 height 23
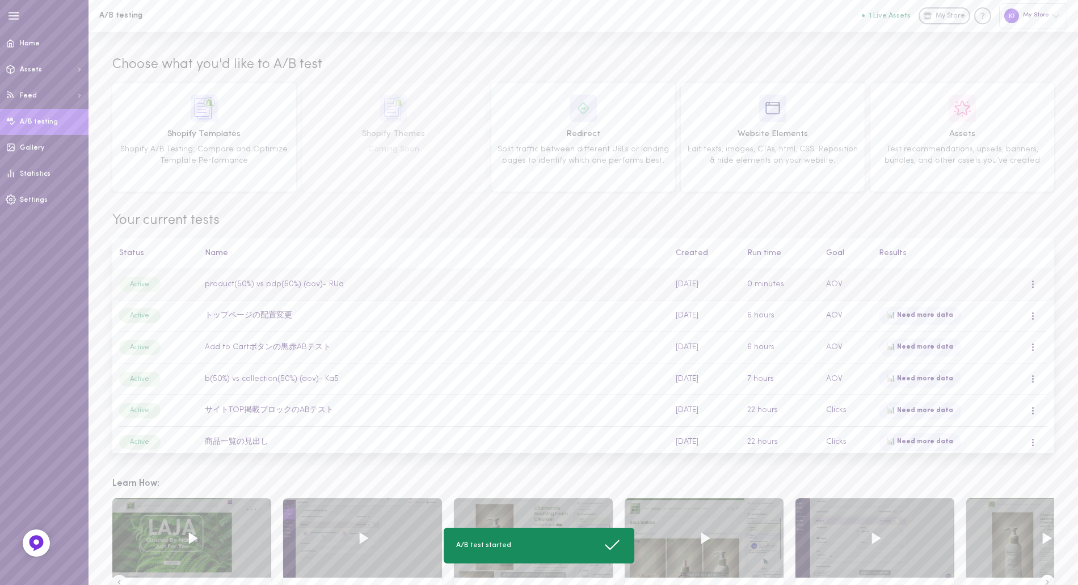
click at [596, 280] on td "product(50%) vs pdp(50%) (aov)- RUq" at bounding box center [433, 284] width 471 height 31
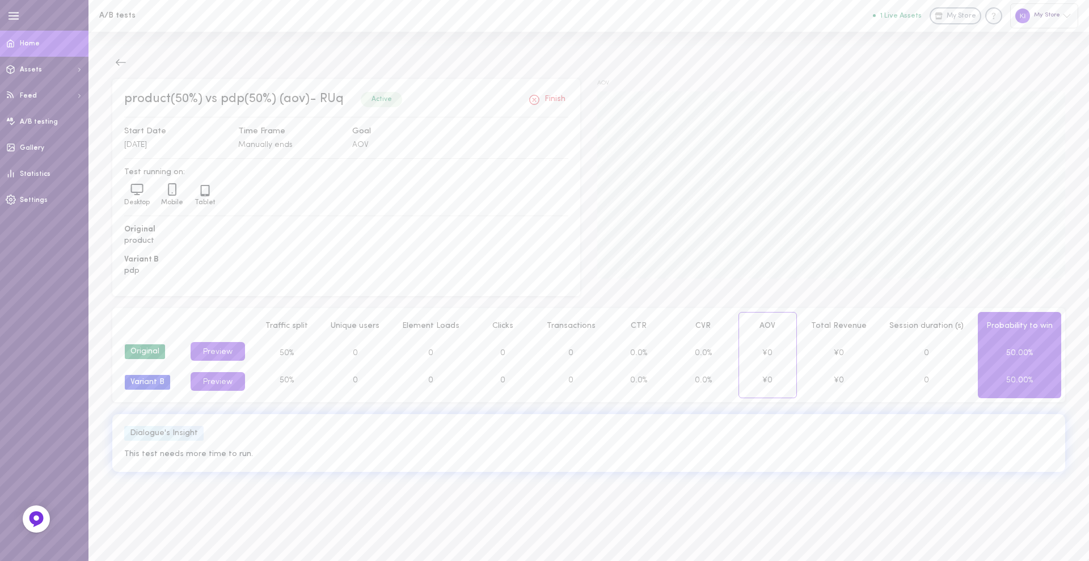
click at [65, 47] on link "Home" at bounding box center [44, 44] width 88 height 26
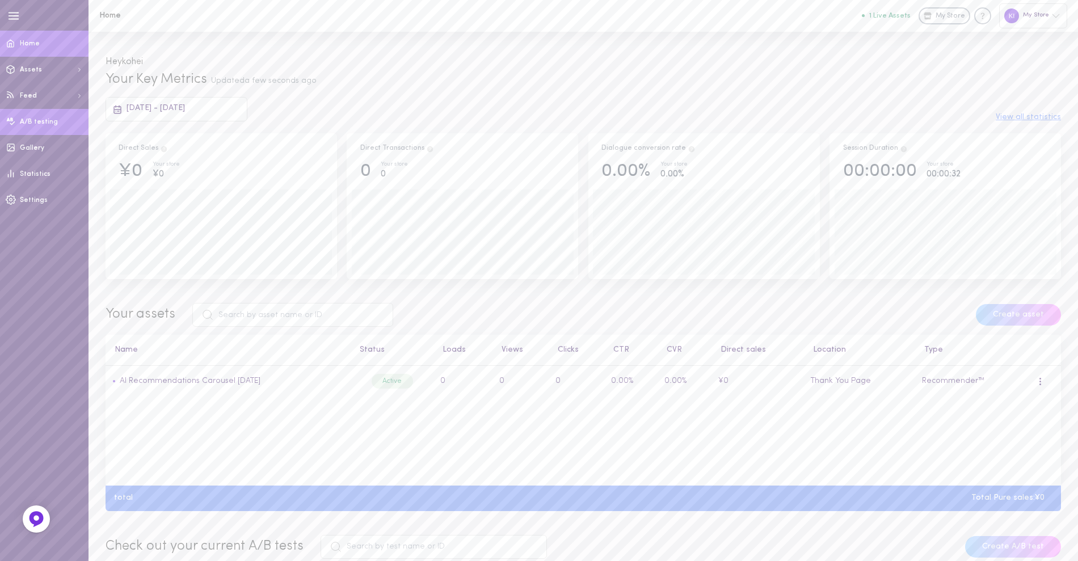
click at [45, 121] on span "A/B testing" at bounding box center [39, 122] width 38 height 7
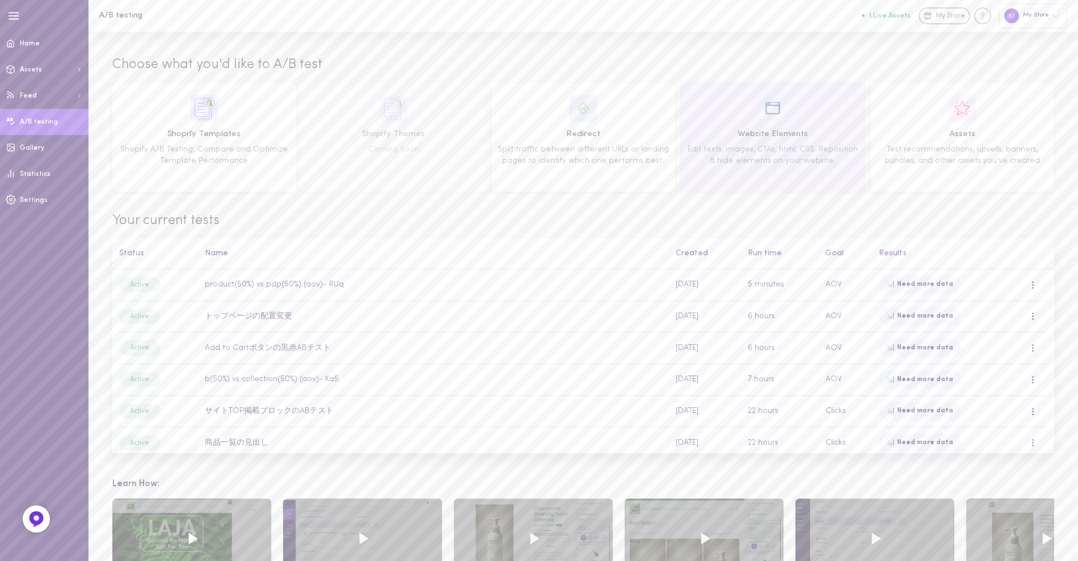
click at [742, 124] on div "Website Elements Edit texts, images, CTAs, html, CSS. Reposition & hide element…" at bounding box center [773, 137] width 176 height 85
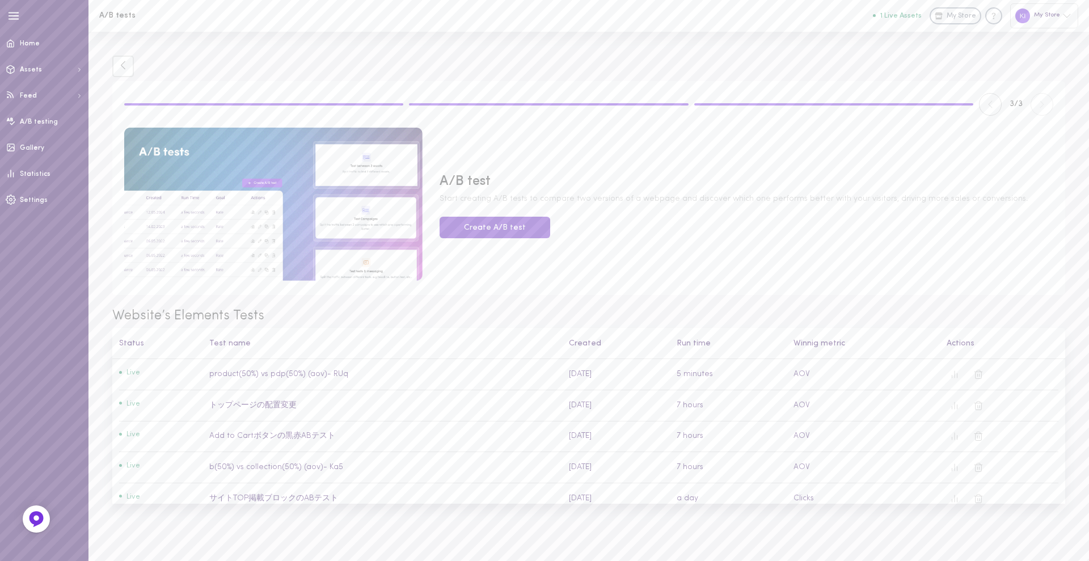
click at [452, 229] on button "Create A/B test" at bounding box center [495, 228] width 111 height 22
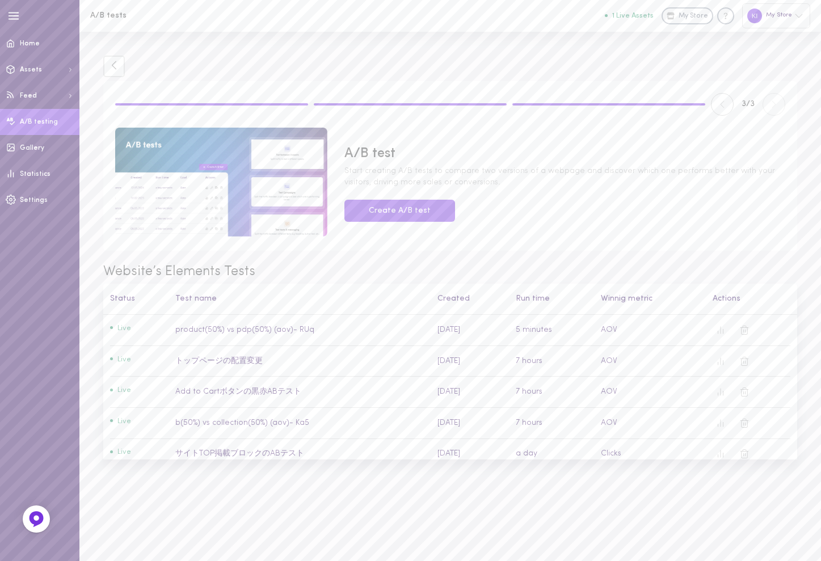
click at [37, 126] on link "A/B testing" at bounding box center [39, 122] width 79 height 26
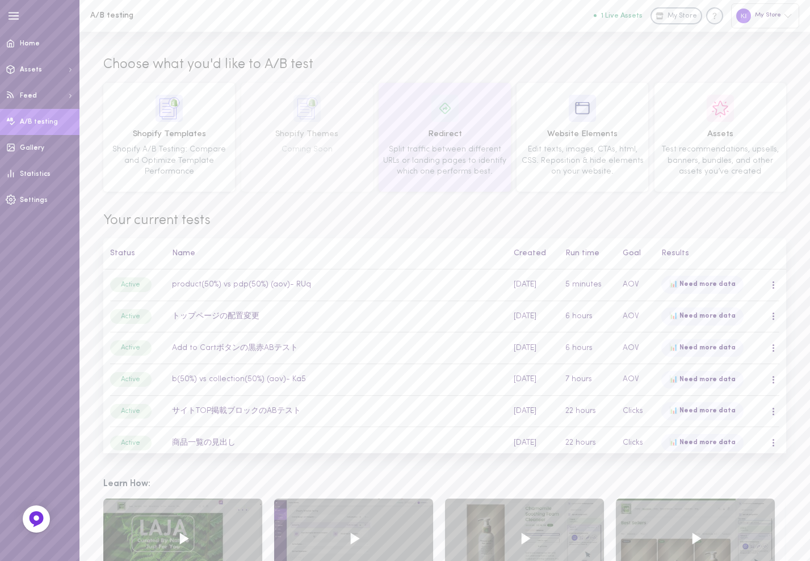
click at [433, 154] on div "Redirect Split traffic between different URLs or landing pages to identify whic…" at bounding box center [444, 137] width 124 height 85
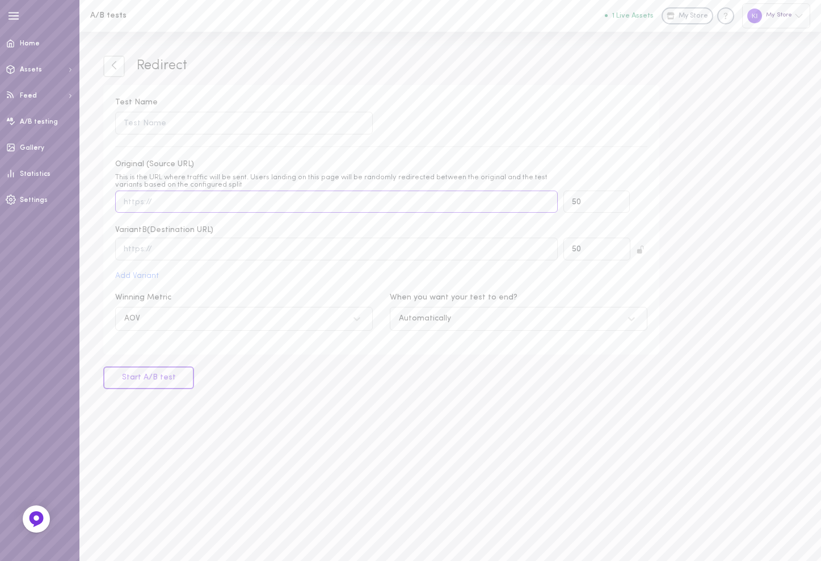
click at [197, 196] on input "Original (Source URL) This is the URL where traffic will be sent. Users landing…" at bounding box center [336, 202] width 442 height 22
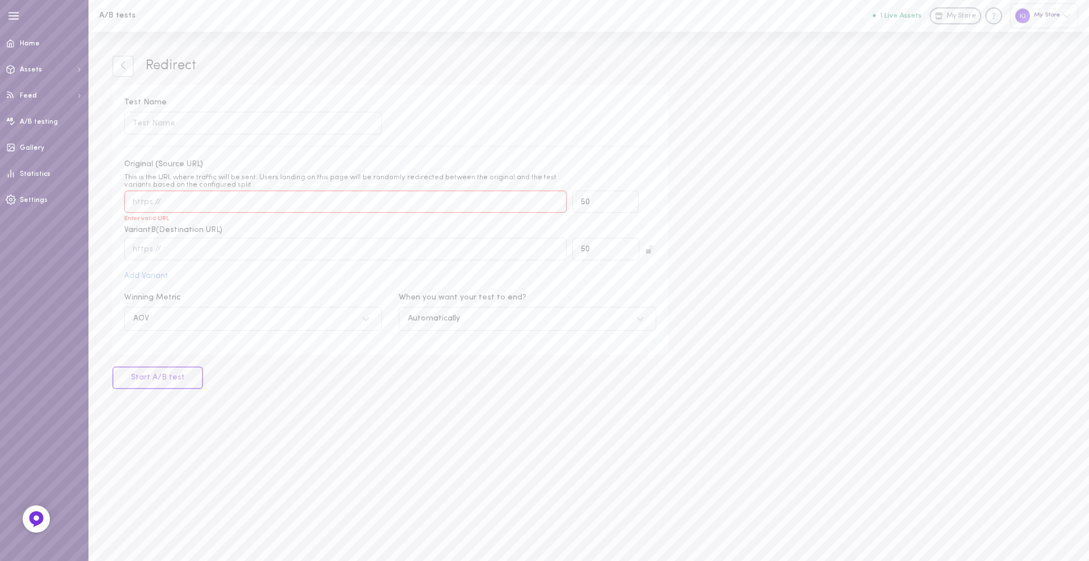
paste input "[URL][DOMAIN_NAME]"
type input "[URL][DOMAIN_NAME]"
click at [287, 260] on input "text" at bounding box center [345, 249] width 442 height 22
paste input "[URL][DOMAIN_NAME]"
type input "[URL][DOMAIN_NAME]"
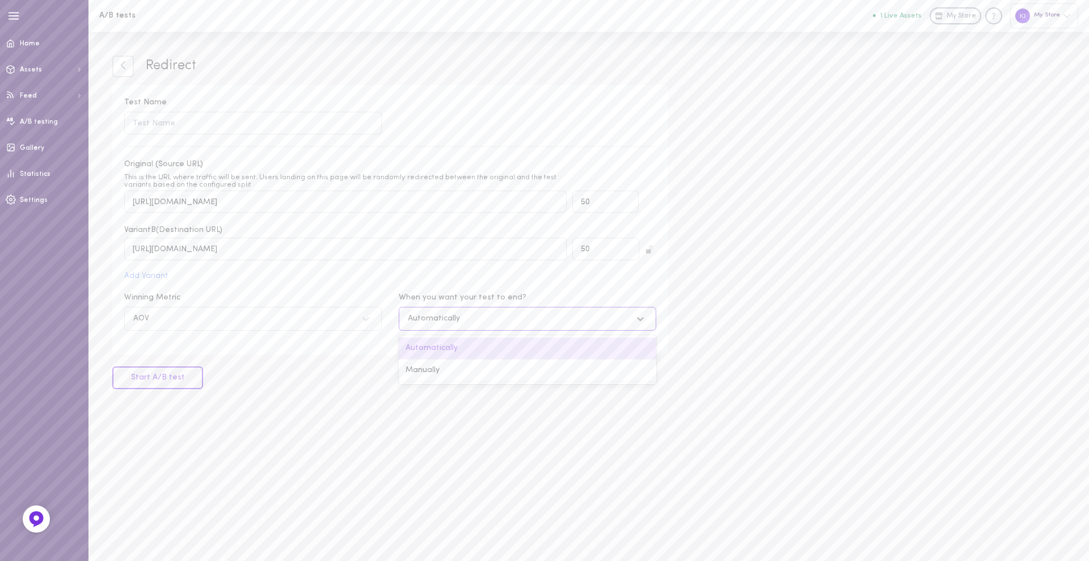
click at [466, 331] on div "Automatically" at bounding box center [528, 319] width 258 height 24
click at [351, 319] on input "When you want your test to end? option Automatically selected, 1 of 2. 2 result…" at bounding box center [351, 319] width 0 height 0
click at [347, 398] on div "Redirect Test Name Original (Source URL) This is the URL where traffic will be …" at bounding box center [588, 296] width 1001 height 529
click at [168, 379] on button "Start A/B test" at bounding box center [157, 377] width 91 height 23
type input "Pre Fall Office Casual - Redirecting A/B testing"
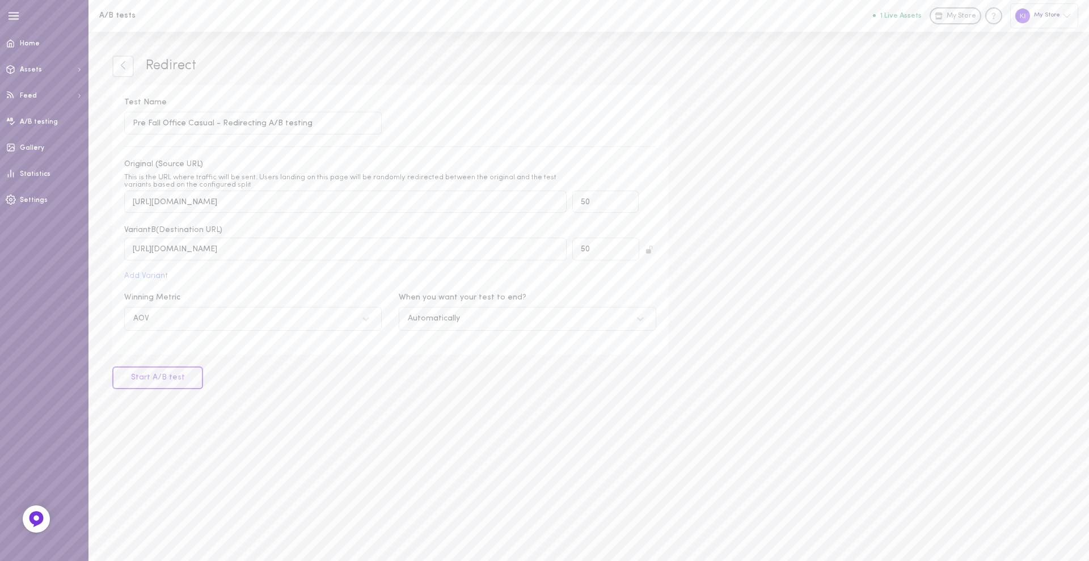
click at [179, 384] on button "Start A/B test" at bounding box center [157, 377] width 91 height 23
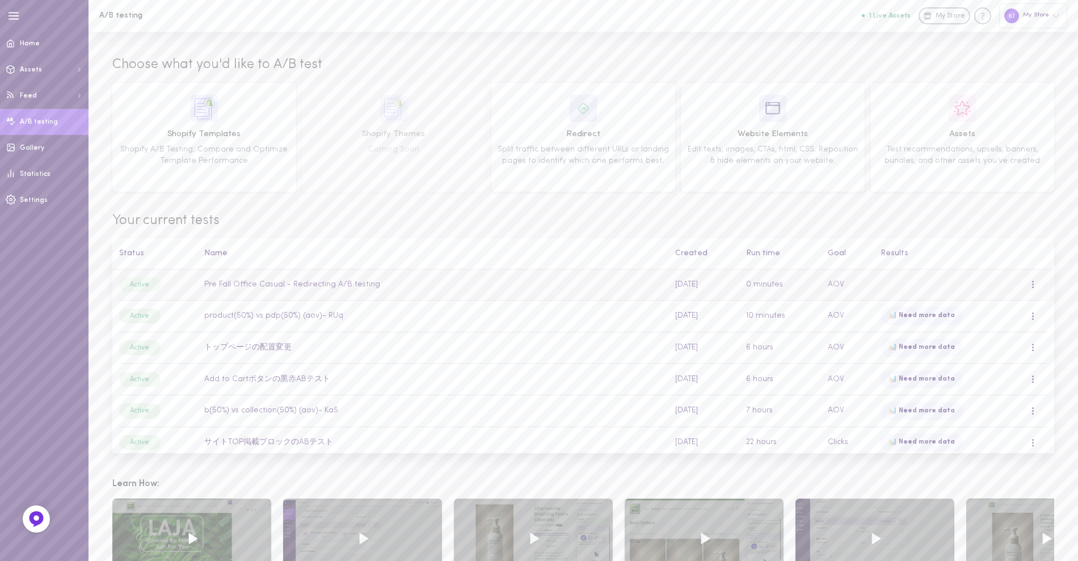
click at [335, 284] on td "Pre Fall Office Casual - Redirecting A/B testing" at bounding box center [432, 284] width 471 height 31
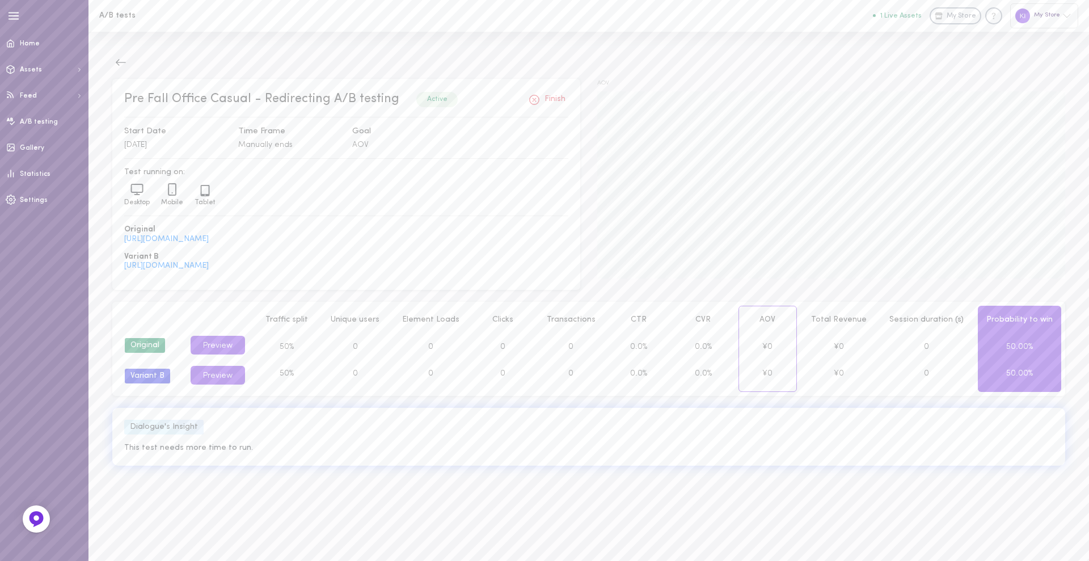
drag, startPoint x: 357, startPoint y: 241, endPoint x: 120, endPoint y: 240, distance: 236.6
click at [120, 240] on div "Pre Fall Office Casual - Redirecting A/B testing Active Finish Start Date 18.09…" at bounding box center [346, 185] width 468 height 212
click at [355, 243] on div "[URL][DOMAIN_NAME]" at bounding box center [346, 239] width 444 height 8
drag, startPoint x: 359, startPoint y: 238, endPoint x: 239, endPoint y: 242, distance: 119.8
click at [239, 242] on div "[URL][DOMAIN_NAME]" at bounding box center [346, 239] width 444 height 8
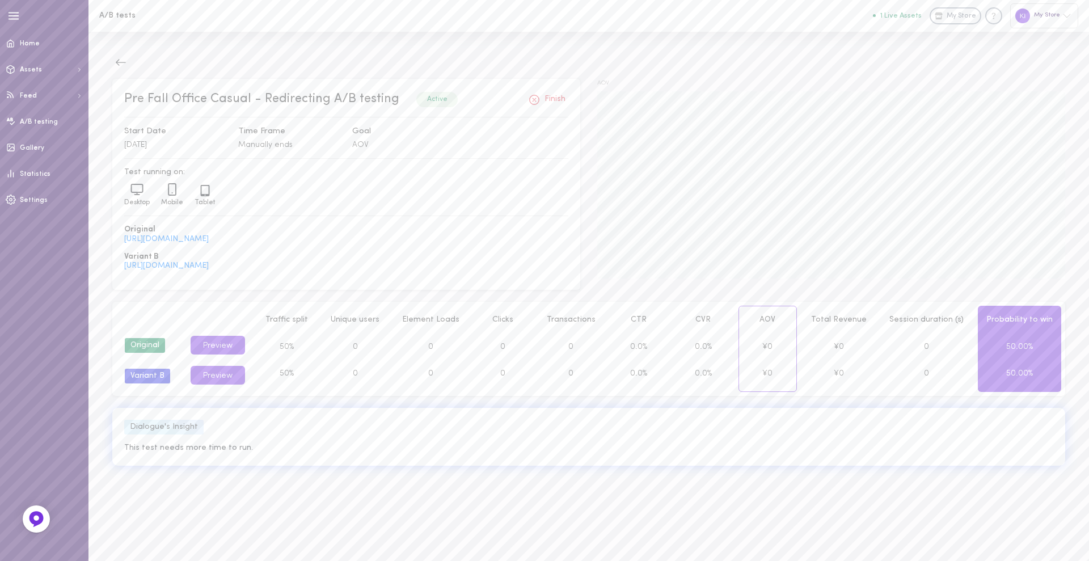
copy link "pages/pre-fall-office-casual"
click at [114, 67] on button at bounding box center [120, 62] width 17 height 17
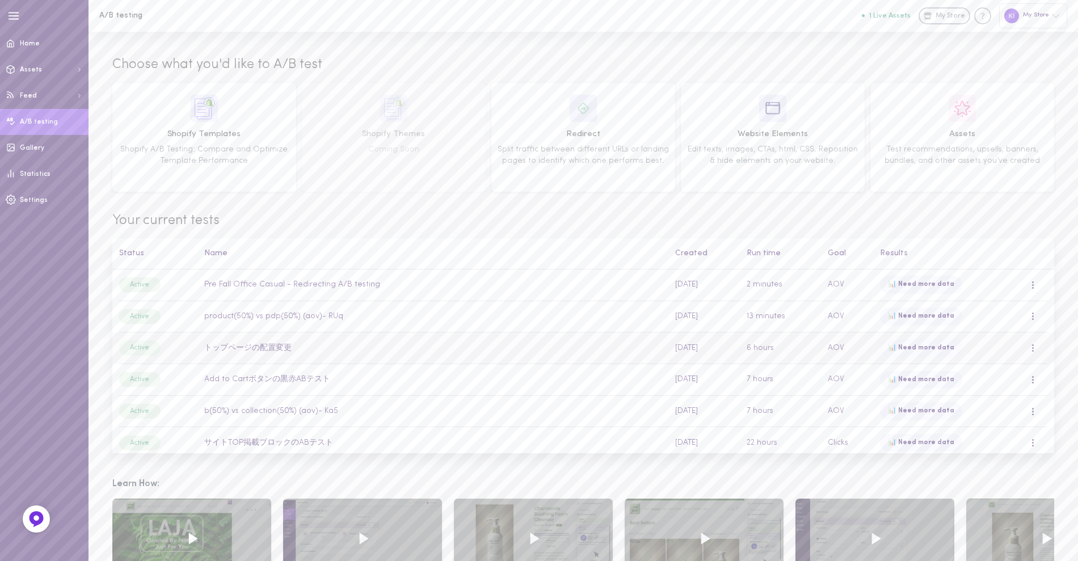
click at [258, 352] on td "トップページの配置変更" at bounding box center [433, 348] width 471 height 32
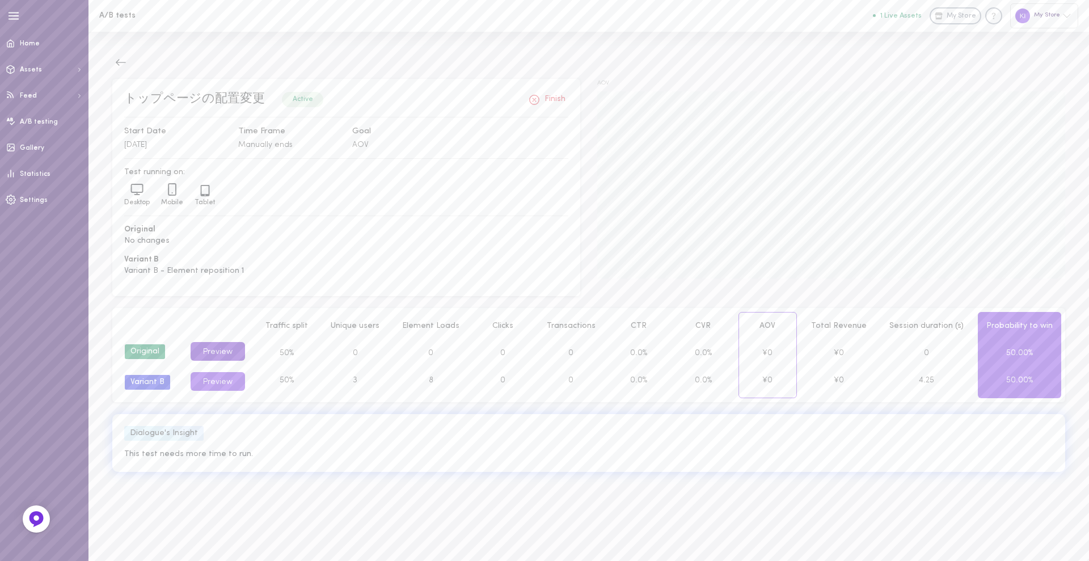
click at [226, 352] on button "Preview" at bounding box center [218, 351] width 54 height 19
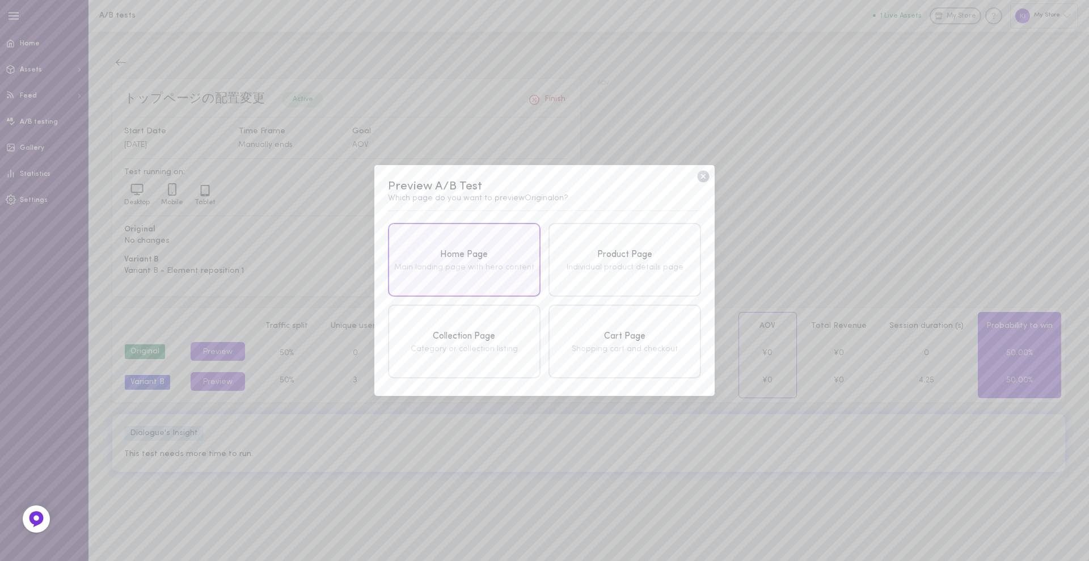
click at [503, 256] on div "Home Page" at bounding box center [464, 255] width 146 height 14
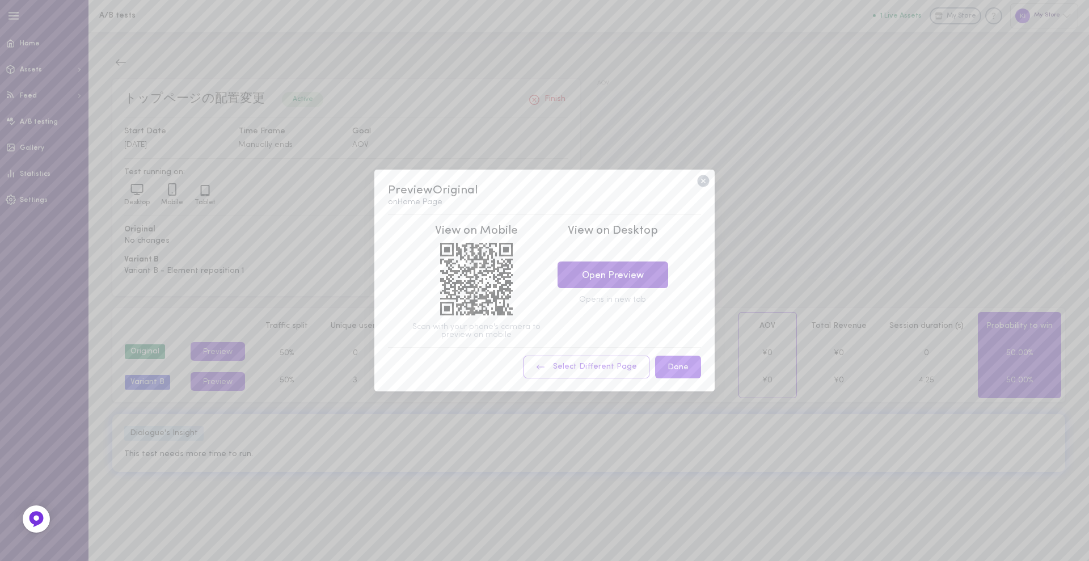
click at [576, 271] on link "Open Preview" at bounding box center [613, 275] width 111 height 27
click at [705, 179] on icon at bounding box center [703, 181] width 15 height 15
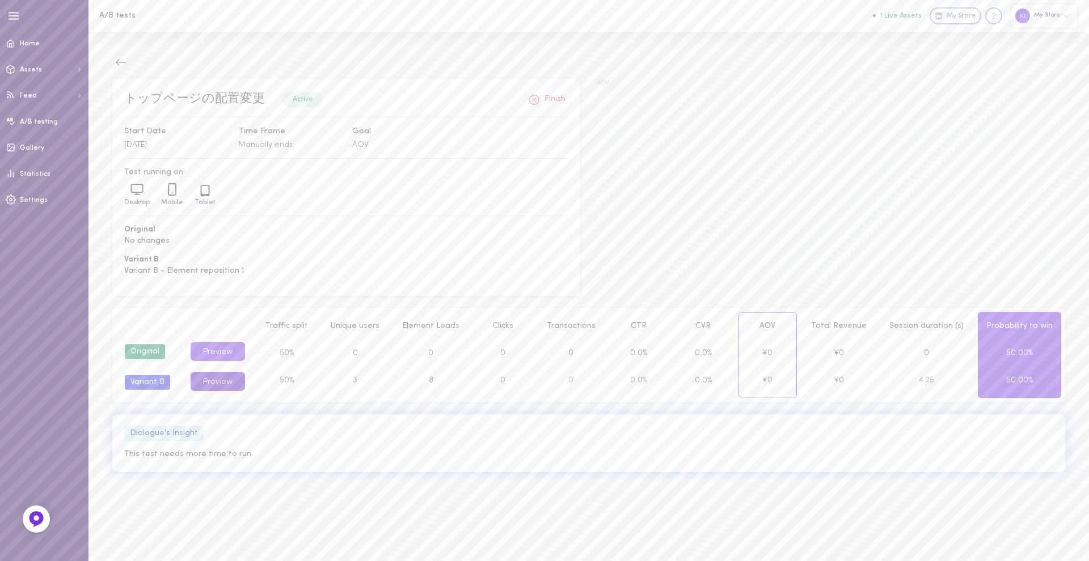
click at [224, 377] on button "Preview" at bounding box center [218, 381] width 54 height 19
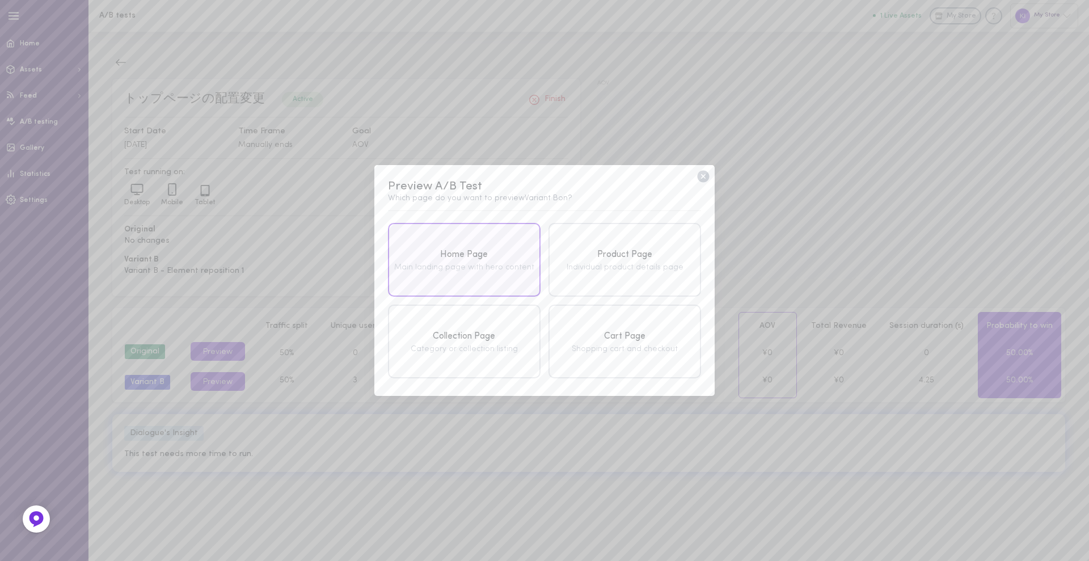
click at [452, 258] on div "Home Page" at bounding box center [464, 255] width 146 height 14
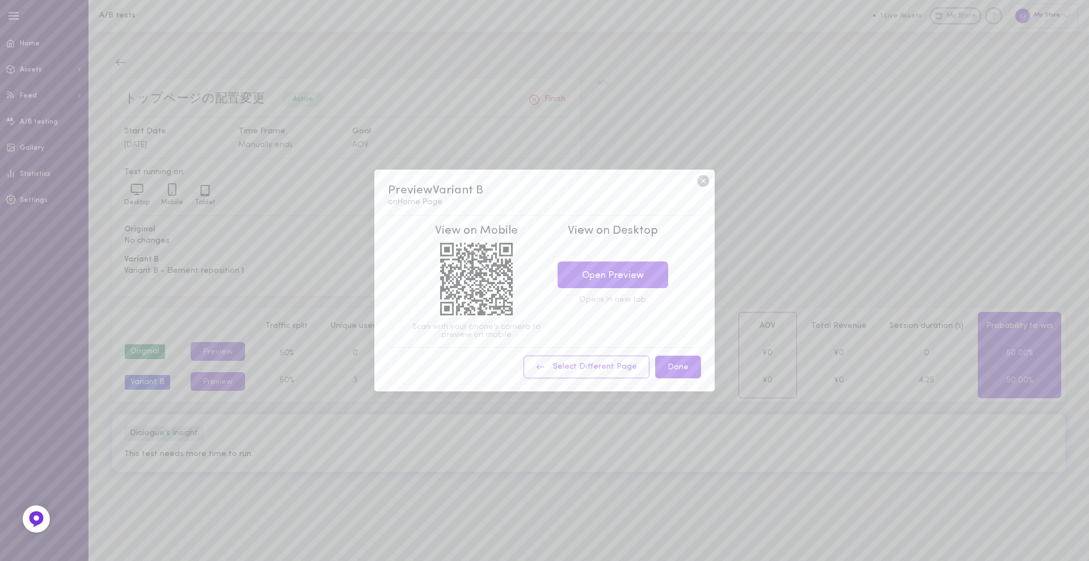
click at [589, 252] on div "View on Desktop Open Preview Opens in new tab" at bounding box center [612, 281] width 130 height 116
click at [581, 277] on link "Open Preview" at bounding box center [613, 275] width 111 height 27
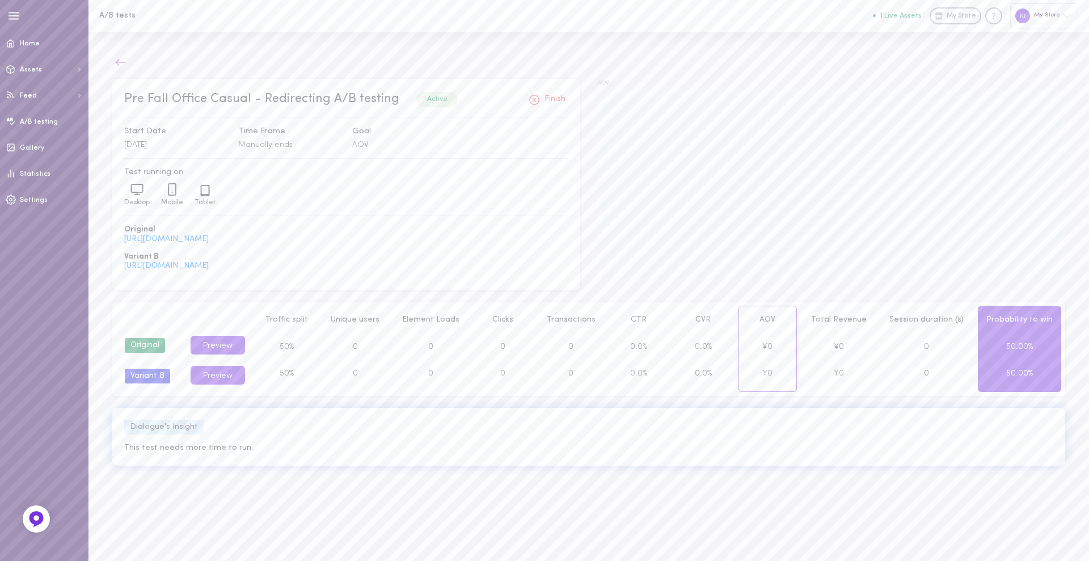
click at [116, 62] on icon at bounding box center [121, 62] width 10 height 6
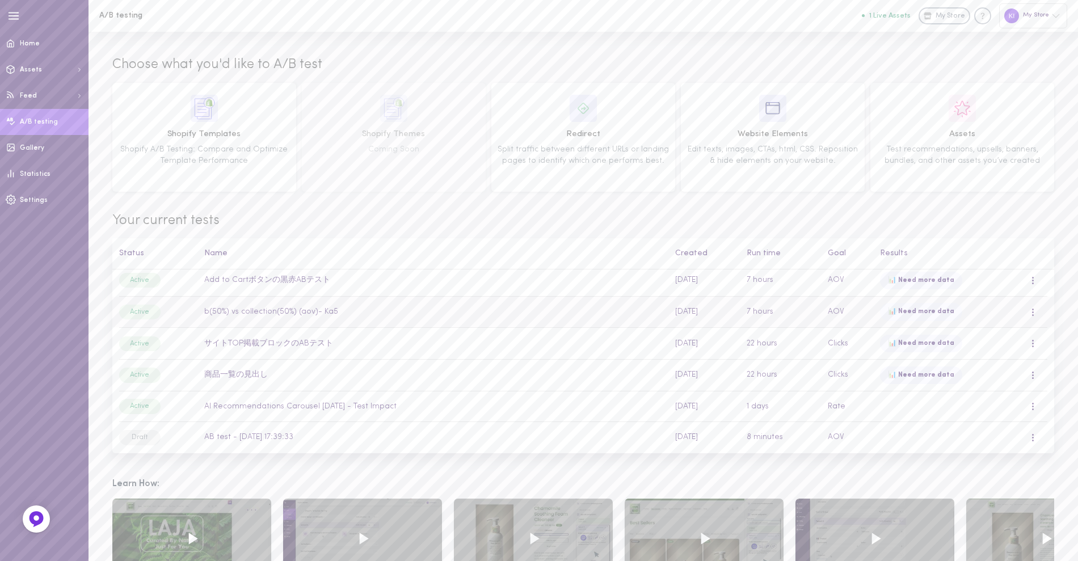
click at [260, 314] on td "b(50%) vs collection(50%) (aov)- Ka5" at bounding box center [433, 312] width 471 height 32
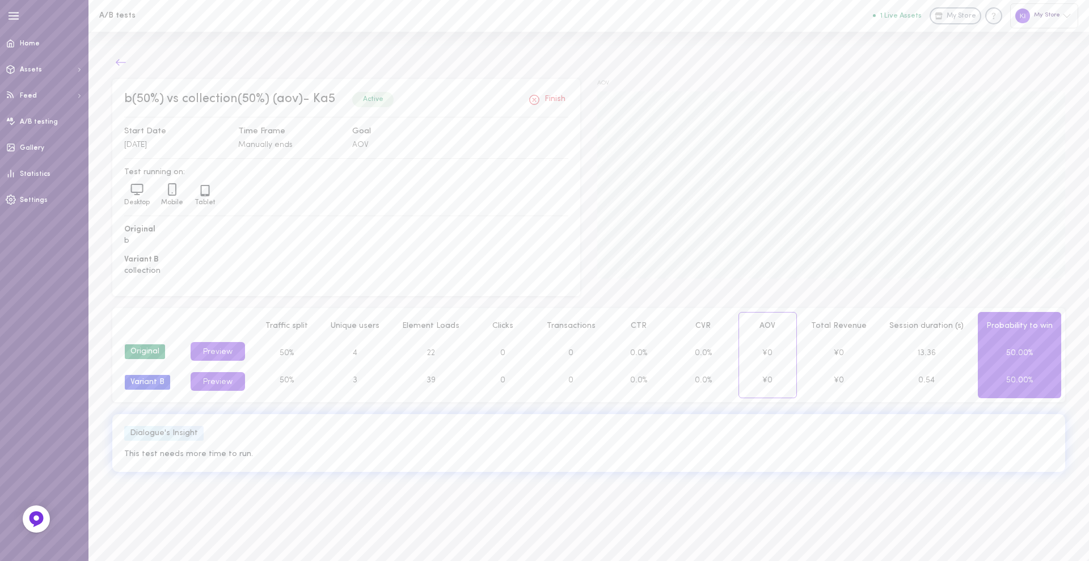
click at [120, 58] on icon at bounding box center [120, 62] width 11 height 11
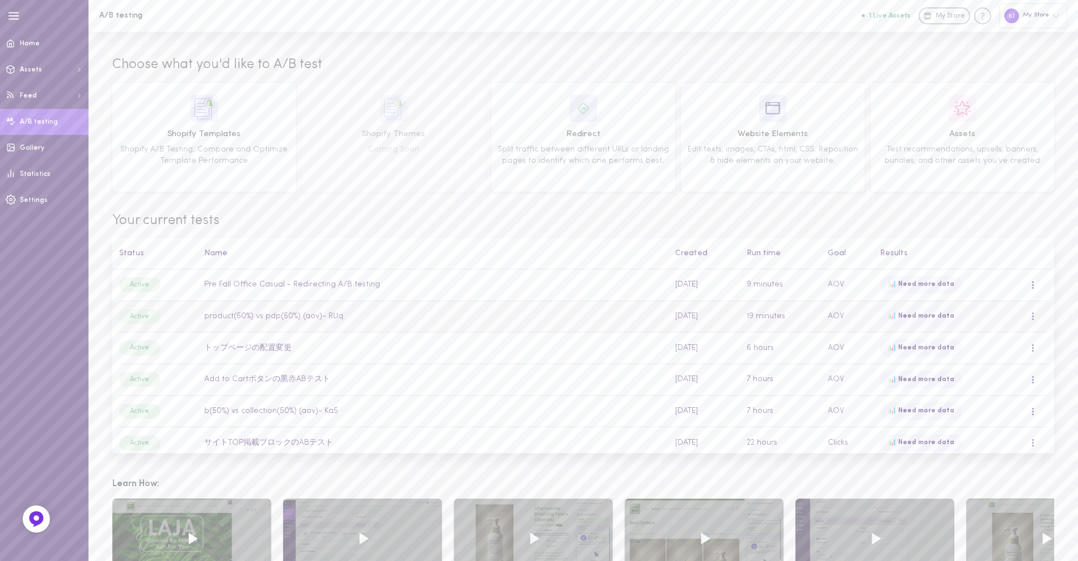
click at [1026, 313] on td at bounding box center [1038, 317] width 31 height 32
click at [1029, 313] on div at bounding box center [1032, 316] width 7 height 12
click at [980, 395] on div "Remove" at bounding box center [974, 395] width 101 height 27
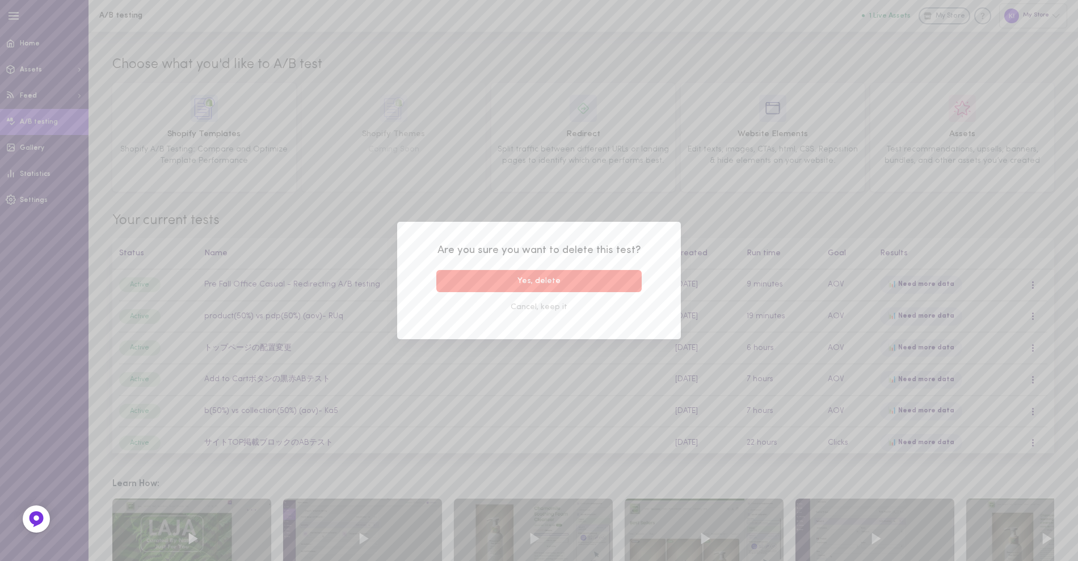
click at [591, 286] on button "Yes, delete" at bounding box center [538, 281] width 205 height 22
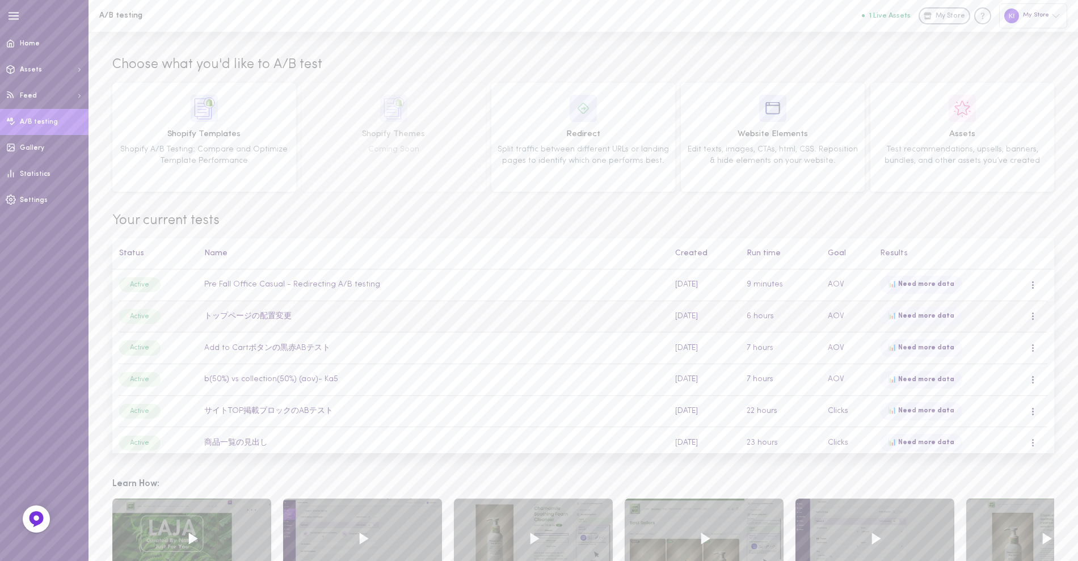
click at [264, 312] on td "トップページの配置変更" at bounding box center [433, 317] width 471 height 32
click at [289, 315] on td "トップページの配置変更" at bounding box center [433, 317] width 471 height 32
click at [47, 120] on span "A/B testing" at bounding box center [39, 122] width 38 height 7
click at [293, 347] on td "Add to Cartボタンの黒赤ABテスト" at bounding box center [433, 348] width 471 height 32
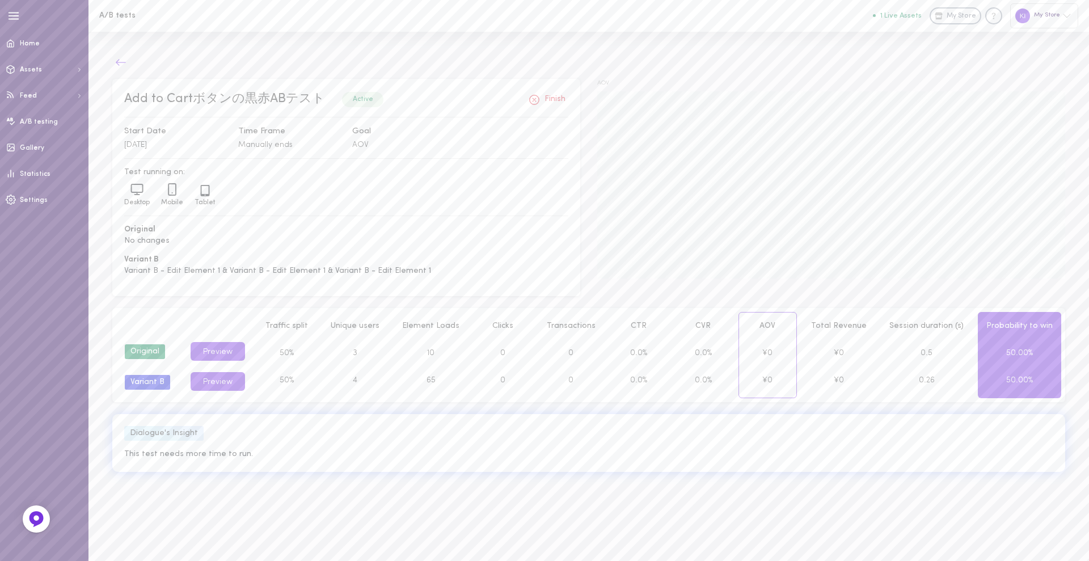
click at [120, 66] on icon at bounding box center [120, 62] width 11 height 11
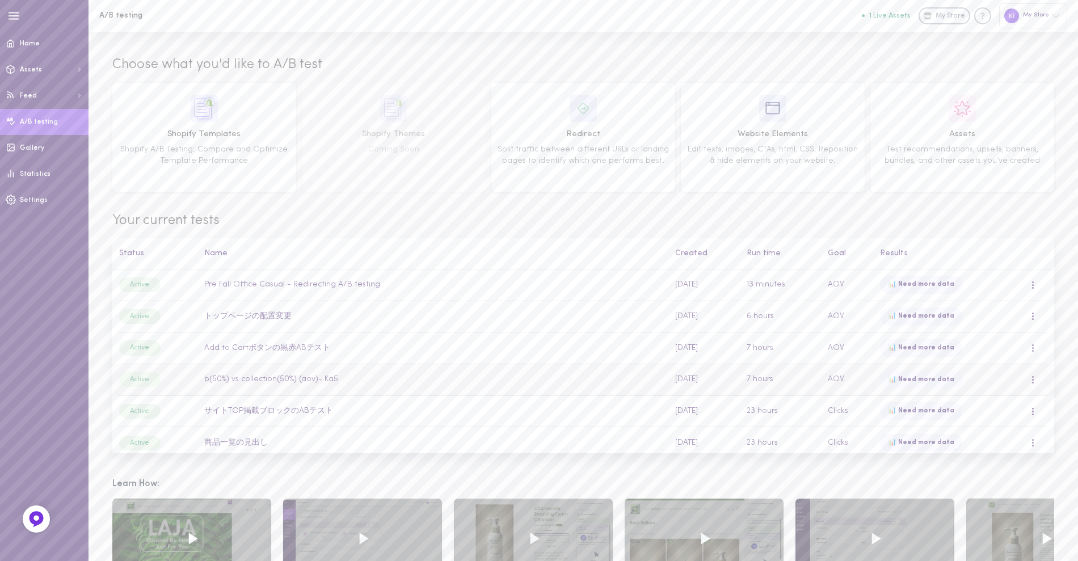
click at [272, 380] on td "b(50%) vs collection(50%) (aov)- Ka5" at bounding box center [433, 380] width 471 height 32
click at [1031, 381] on div at bounding box center [1032, 380] width 3 height 9
click at [972, 457] on div "Remove" at bounding box center [974, 458] width 101 height 27
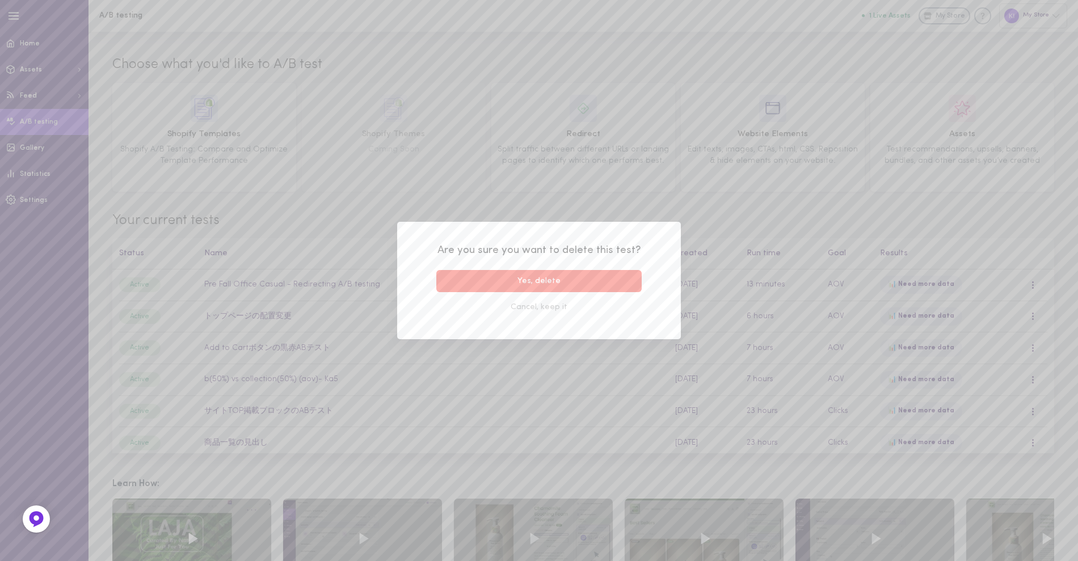
click at [605, 282] on button "Yes, delete" at bounding box center [538, 281] width 205 height 22
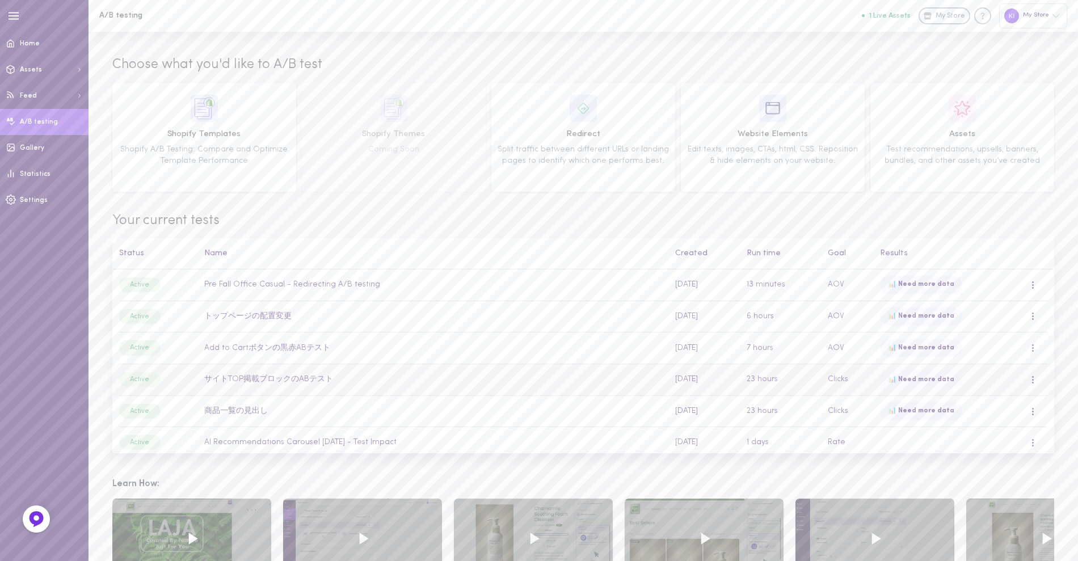
scroll to position [36, 0]
click at [1029, 347] on div at bounding box center [1032, 344] width 7 height 12
click at [959, 425] on div "Remove" at bounding box center [974, 423] width 101 height 27
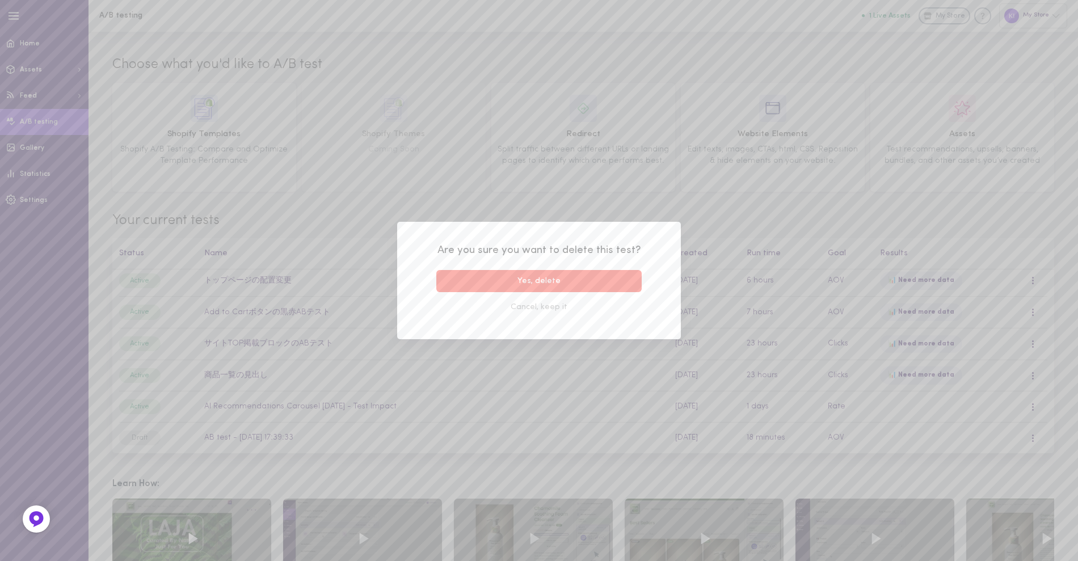
click at [626, 277] on button "Yes, delete" at bounding box center [538, 281] width 205 height 22
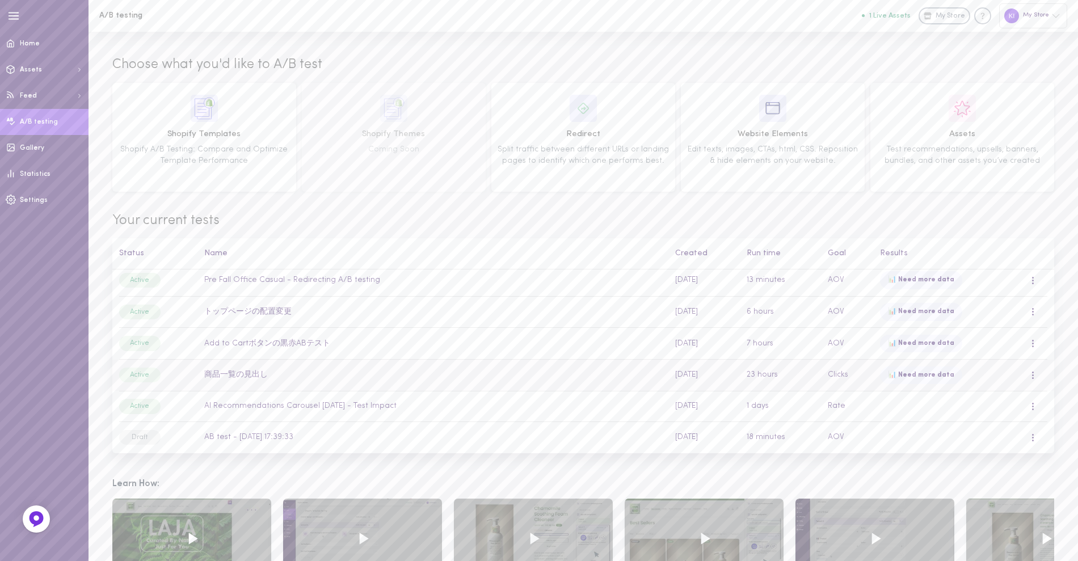
scroll to position [4, 0]
click at [1029, 377] on div at bounding box center [1032, 375] width 7 height 12
click at [967, 457] on div "Remove" at bounding box center [974, 454] width 101 height 27
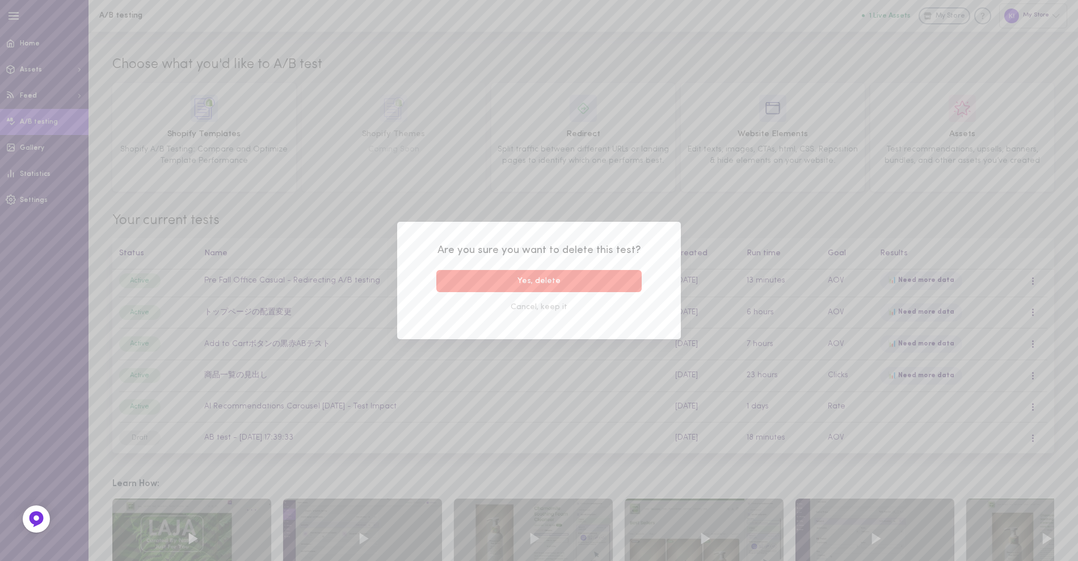
click at [603, 280] on button "Yes, delete" at bounding box center [538, 281] width 205 height 22
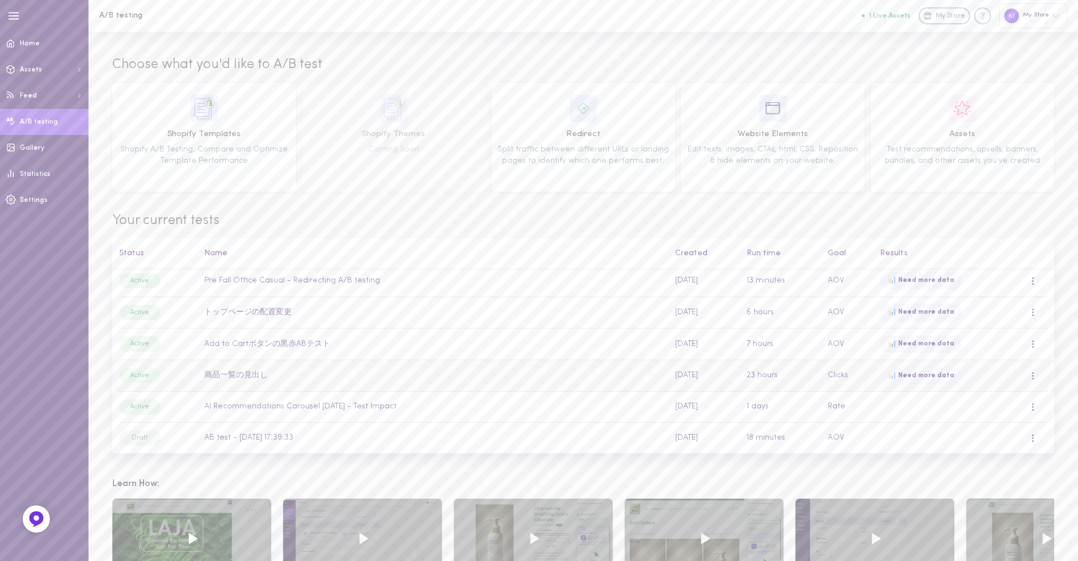
scroll to position [0, 0]
click at [1036, 377] on td at bounding box center [1038, 379] width 32 height 31
click at [1035, 376] on div at bounding box center [1032, 379] width 7 height 12
click at [972, 461] on div "Remove" at bounding box center [984, 458] width 101 height 27
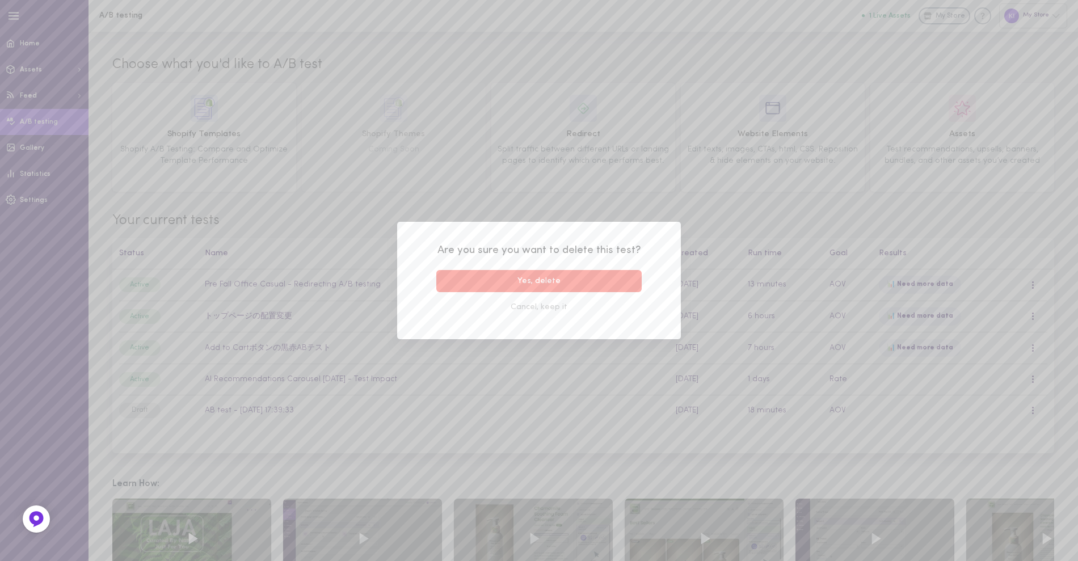
click at [629, 277] on button "Yes, delete" at bounding box center [538, 281] width 205 height 22
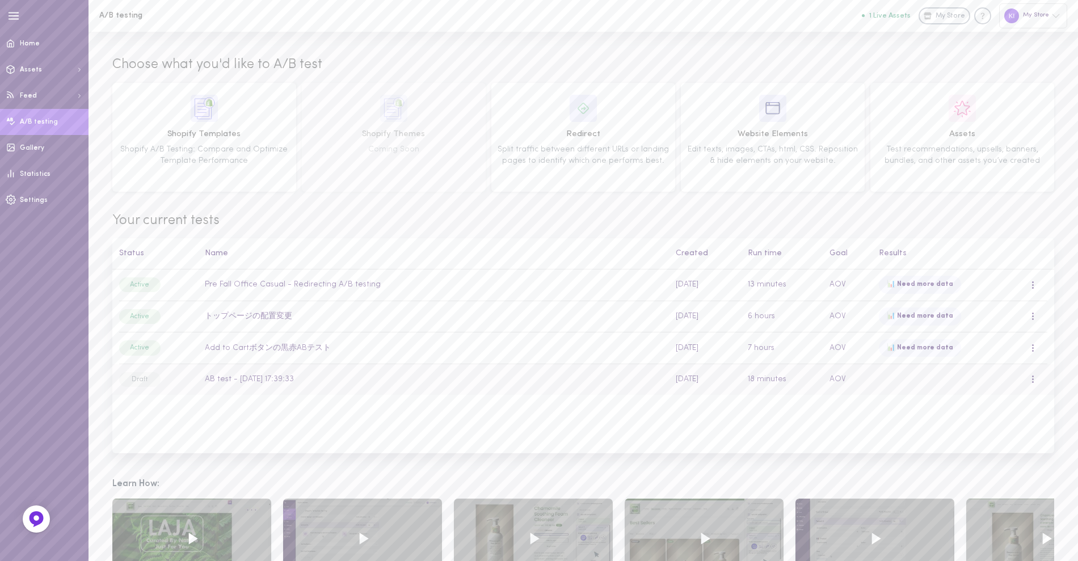
click at [1032, 376] on span at bounding box center [1033, 377] width 2 height 2
click at [1001, 458] on div "Remove" at bounding box center [984, 458] width 101 height 27
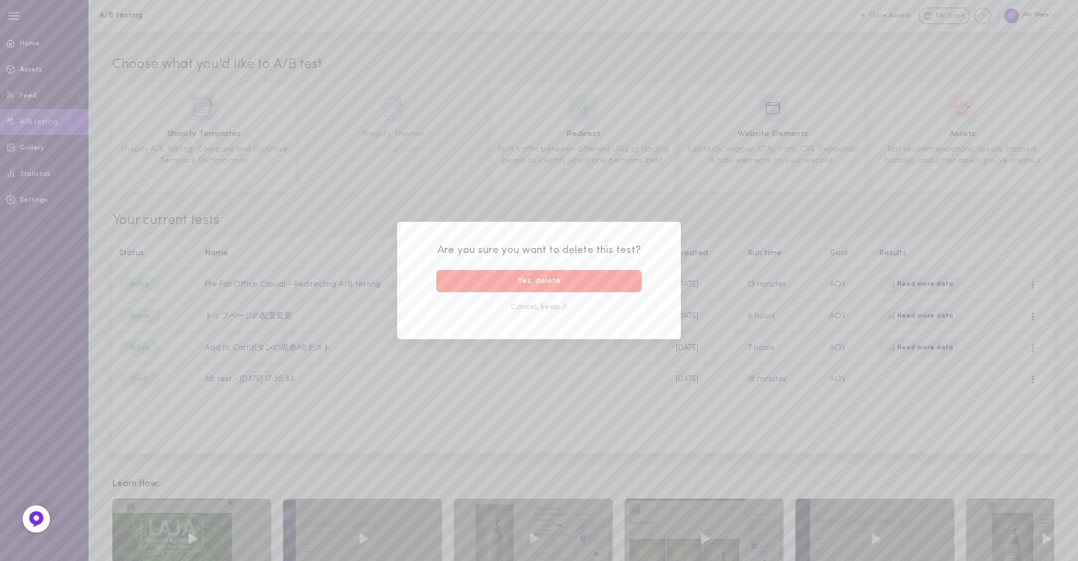
click at [616, 273] on button "Yes, delete" at bounding box center [538, 281] width 205 height 22
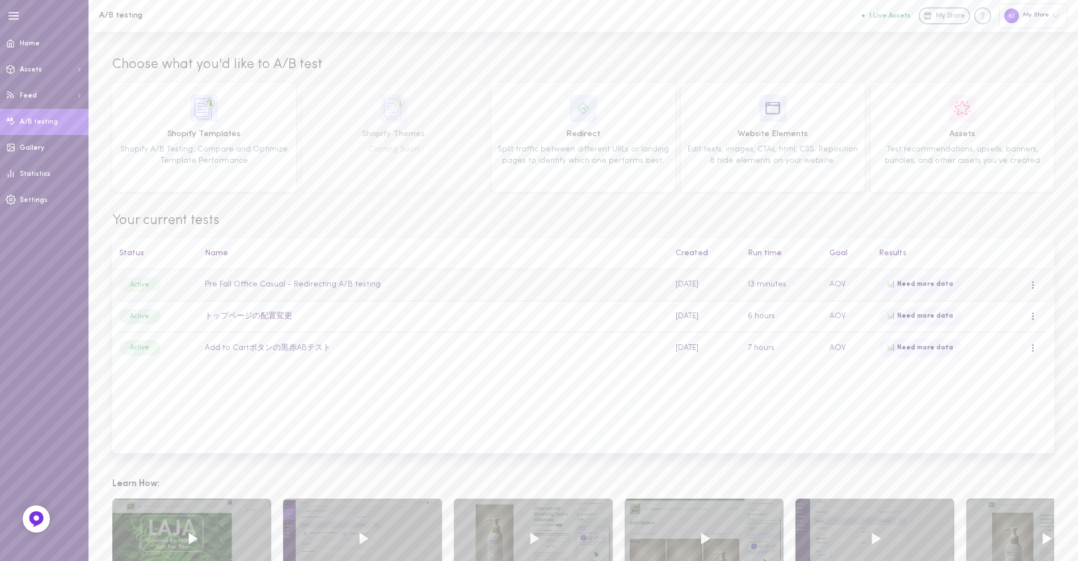
click at [1032, 282] on span at bounding box center [1033, 282] width 2 height 2
click at [1008, 306] on div "Overview" at bounding box center [984, 309] width 101 height 27
click at [54, 145] on link "Gallery" at bounding box center [44, 148] width 88 height 26
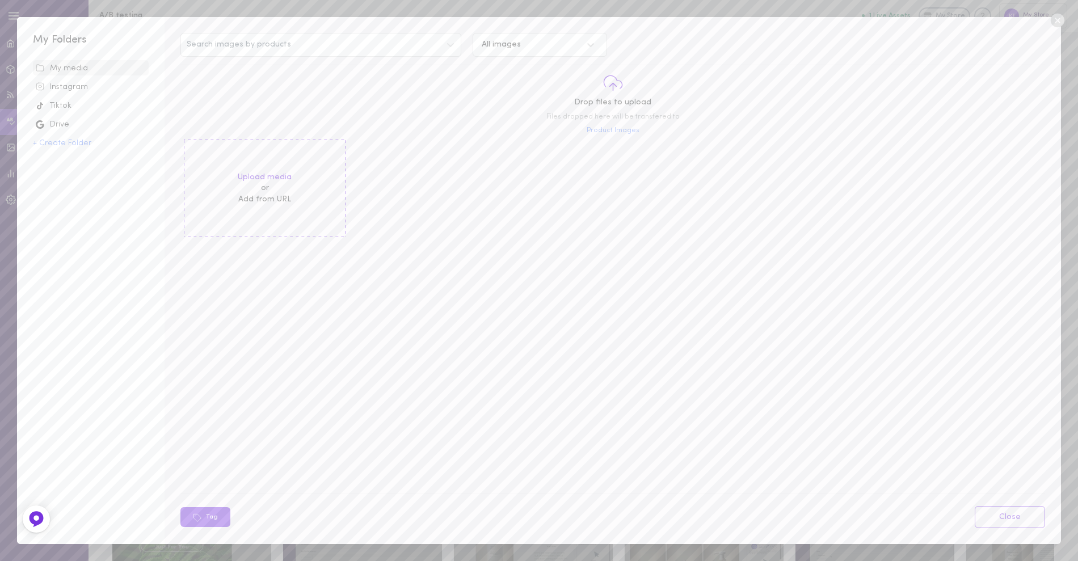
click at [1060, 20] on icon at bounding box center [1057, 21] width 14 height 14
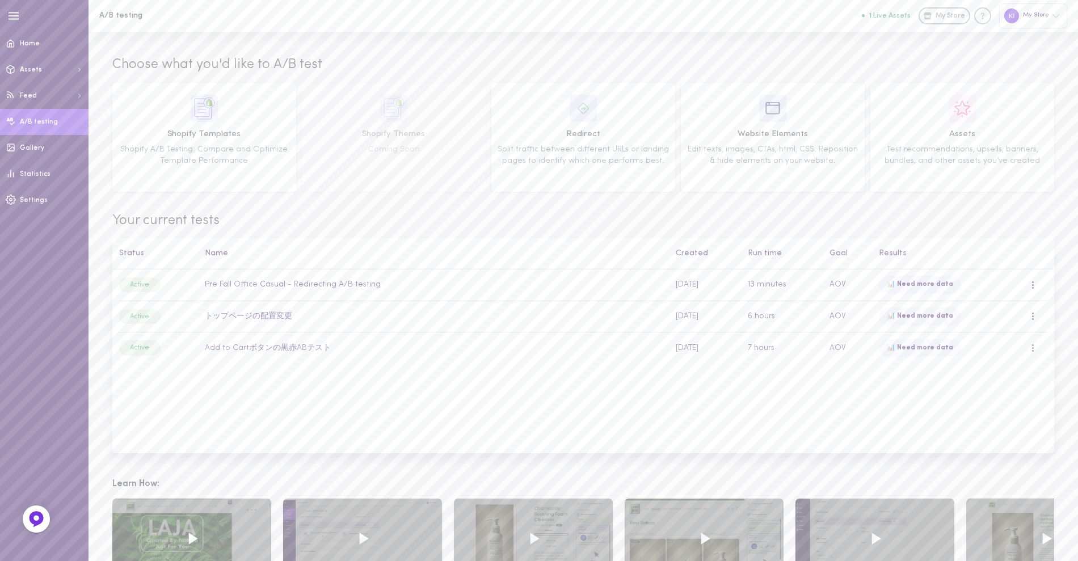
click at [161, 52] on div "Choose what you'd like to A/B test Shopify Templates Shopify A/B Testing: Compa…" at bounding box center [582, 254] width 989 height 445
